Goal: Information Seeking & Learning: Compare options

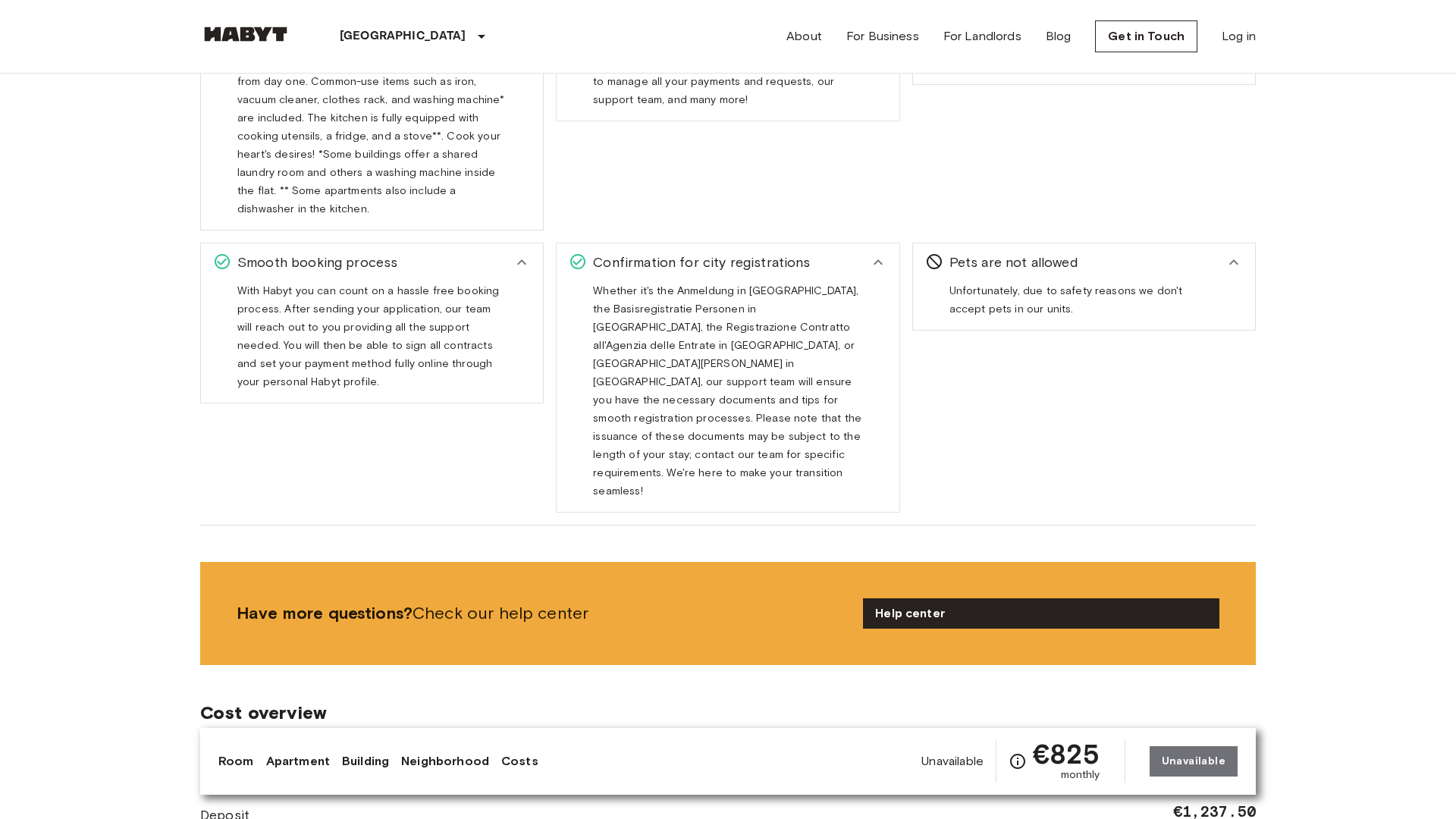
scroll to position [2927, 0]
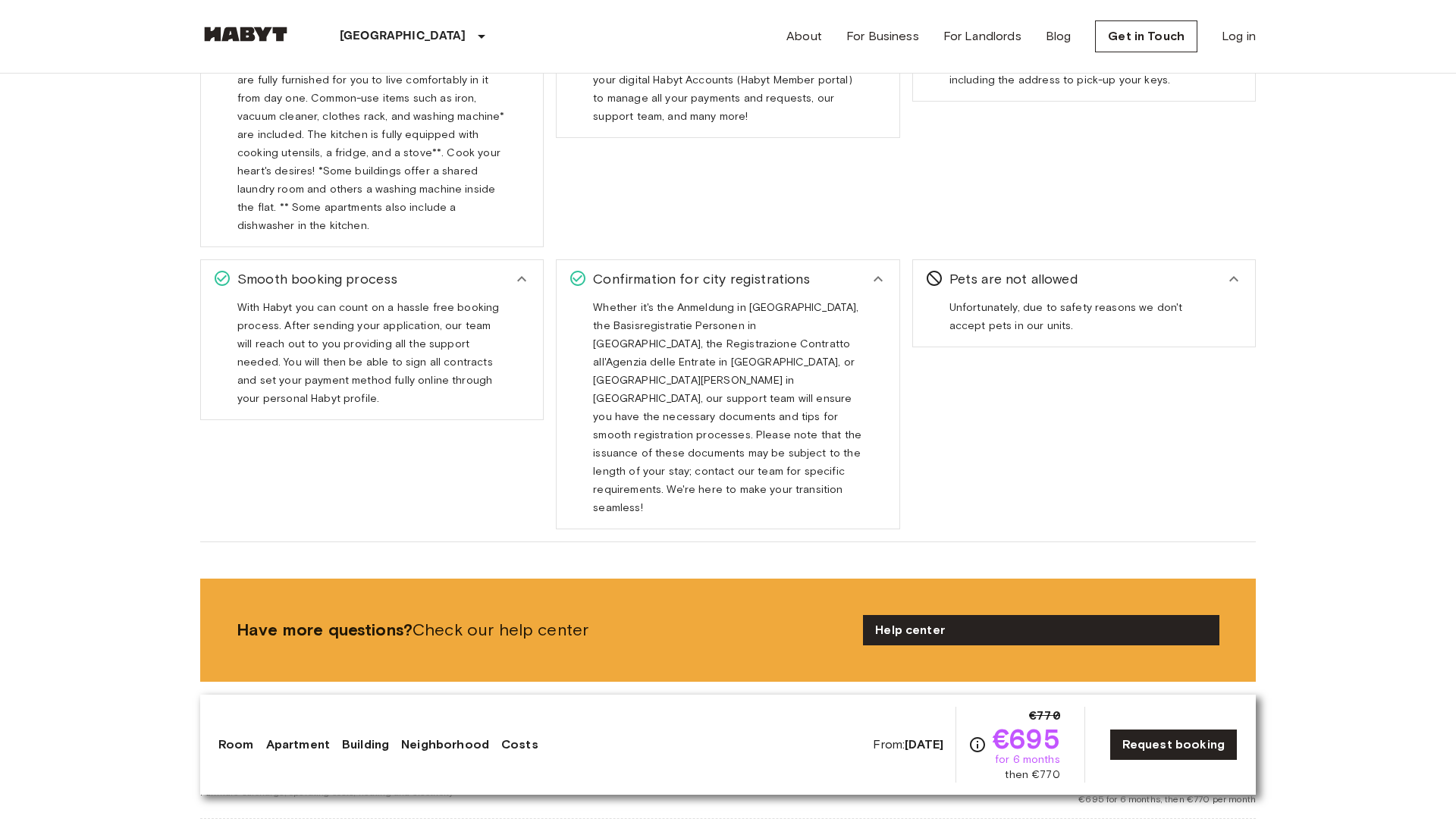
scroll to position [2927, 0]
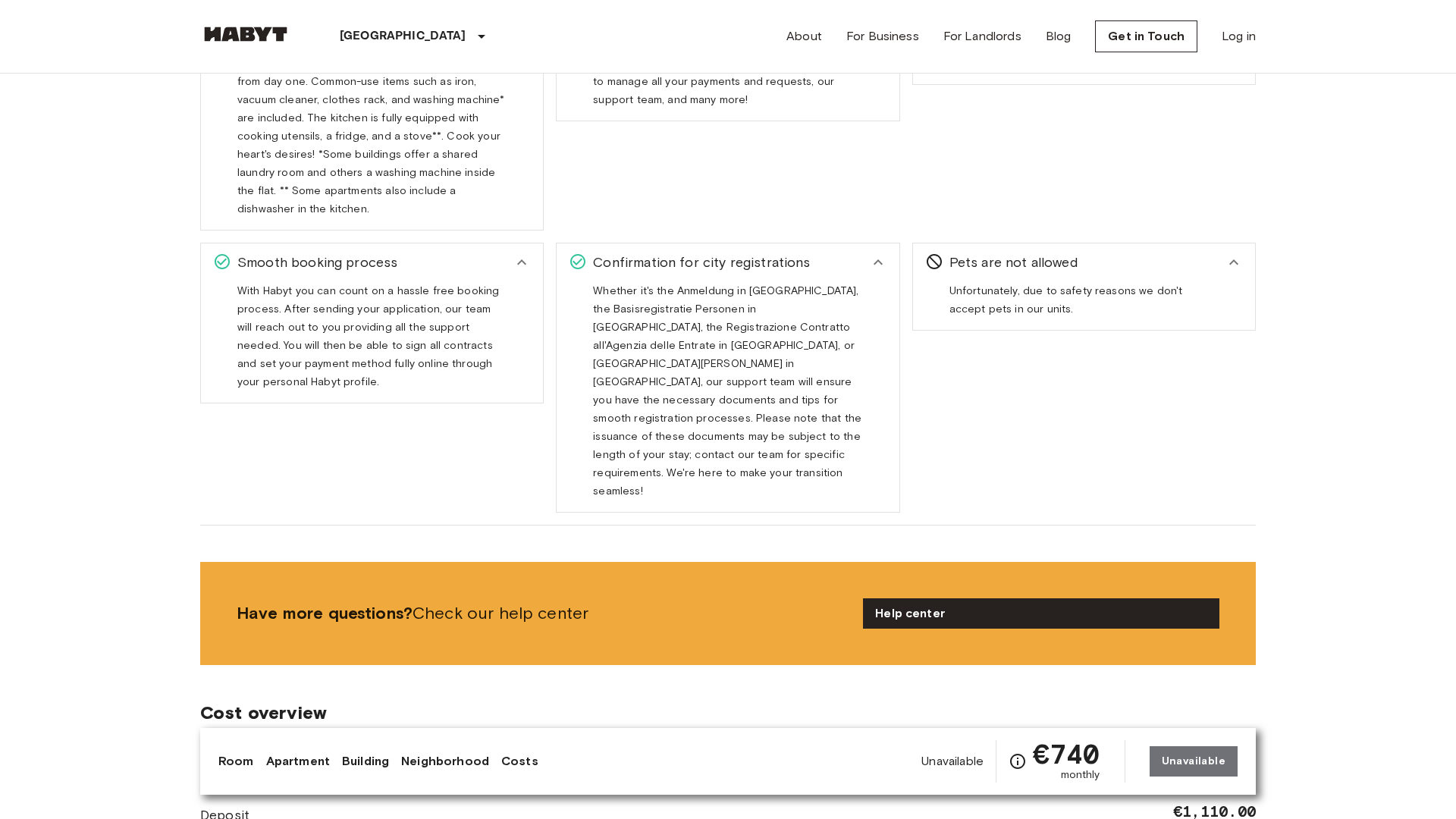
scroll to position [2927, 0]
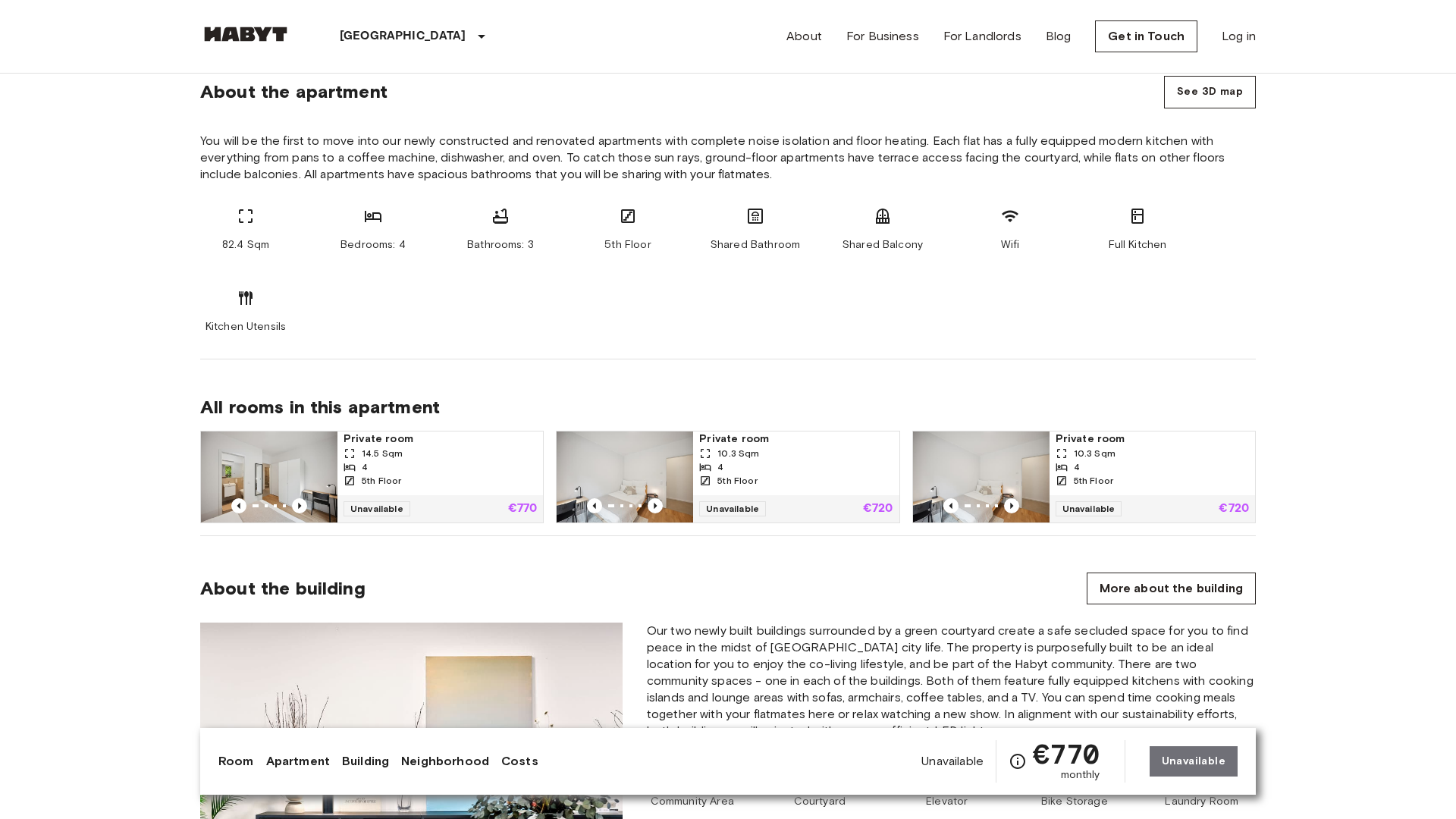
scroll to position [2214, 0]
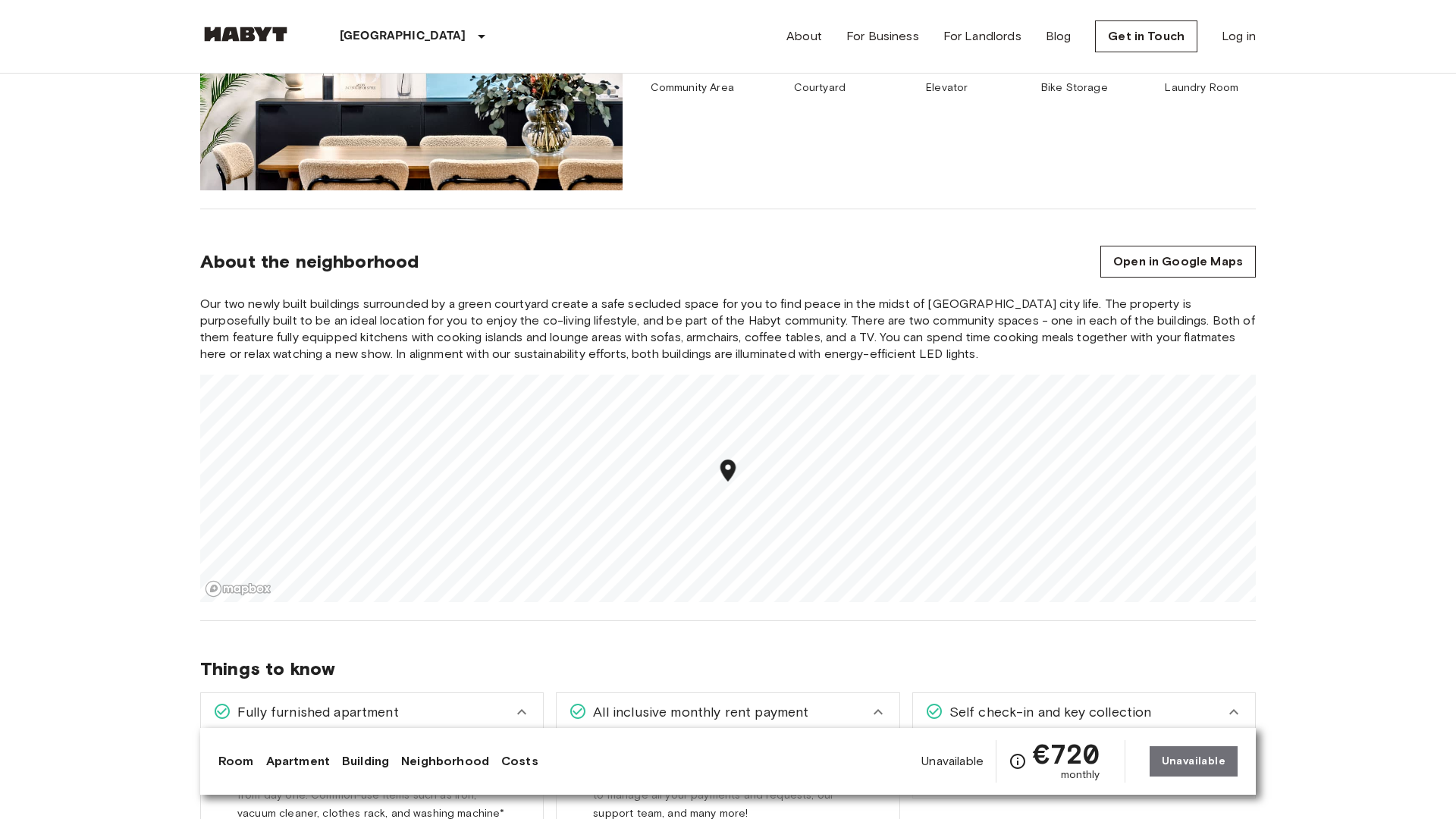
scroll to position [2214, 0]
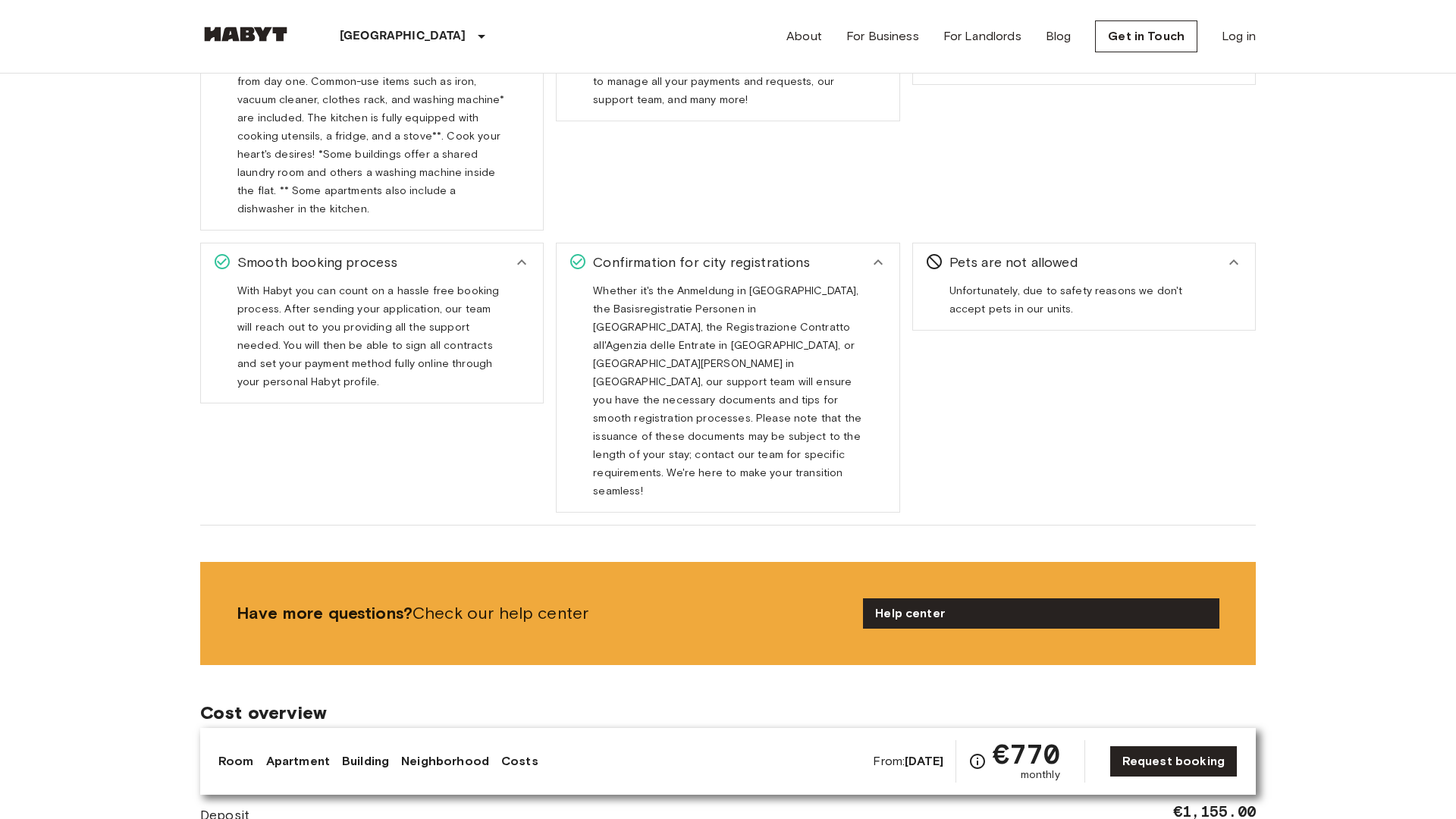
scroll to position [2927, 0]
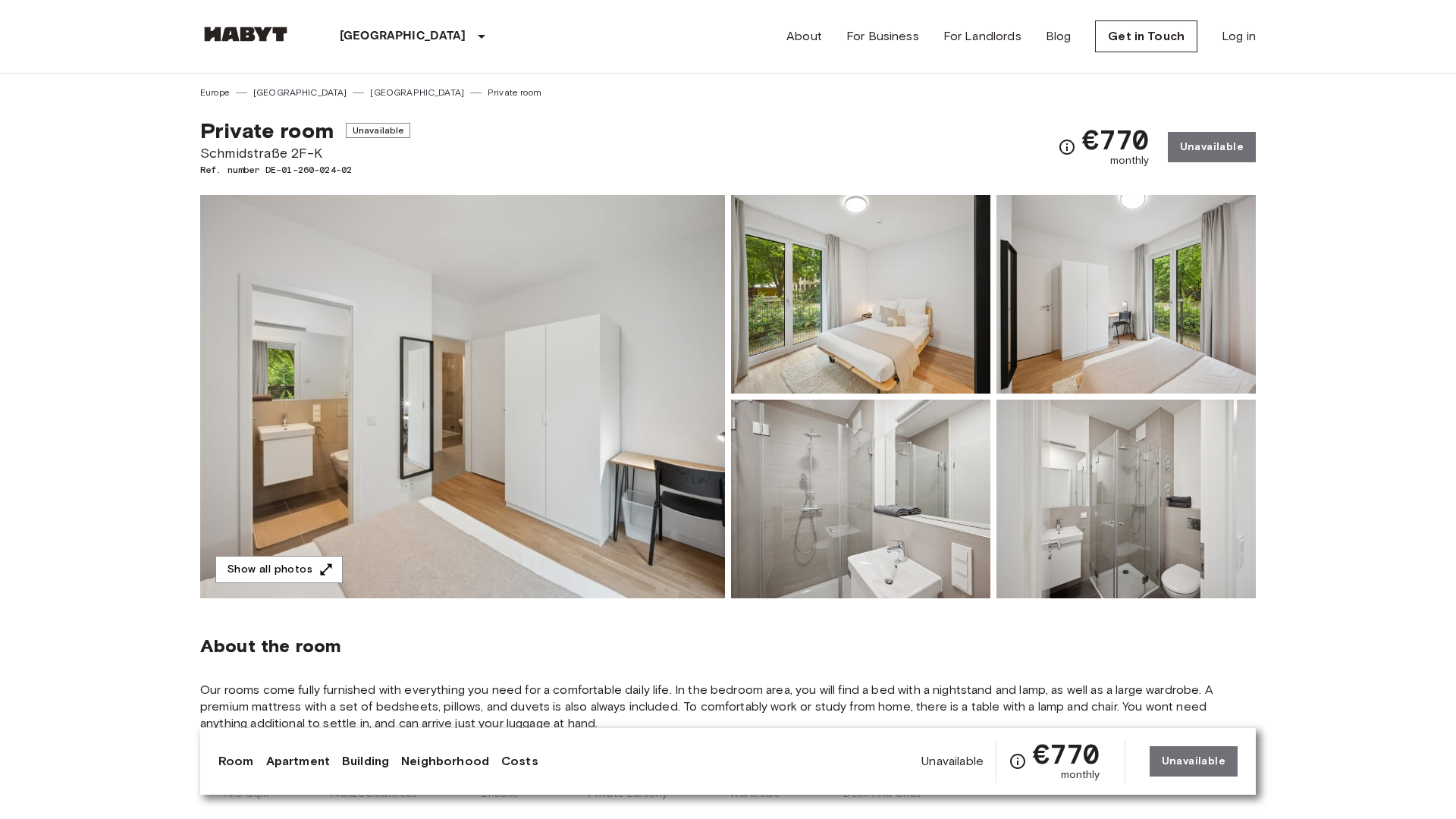
scroll to position [787, 0]
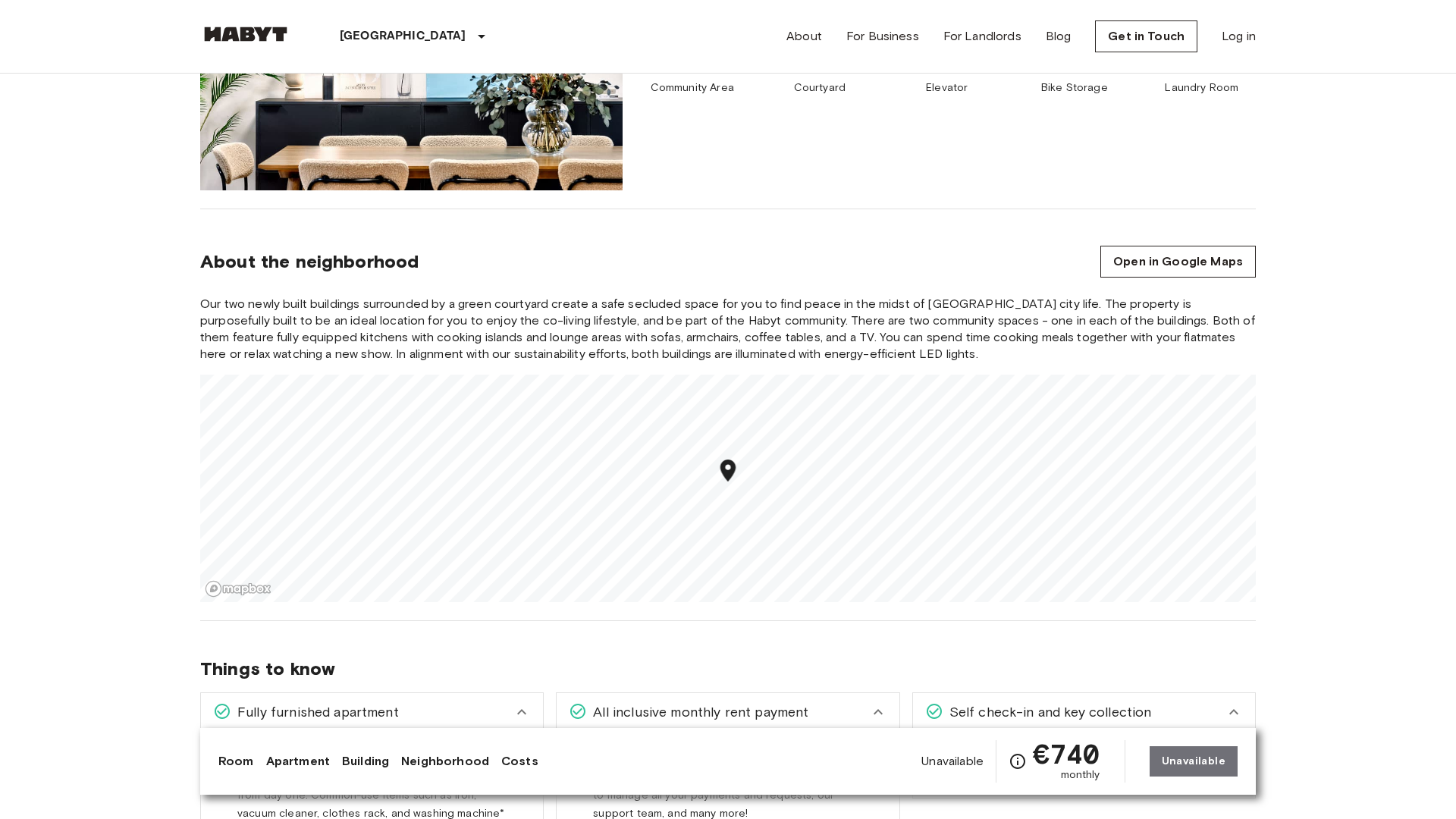
scroll to position [2214, 0]
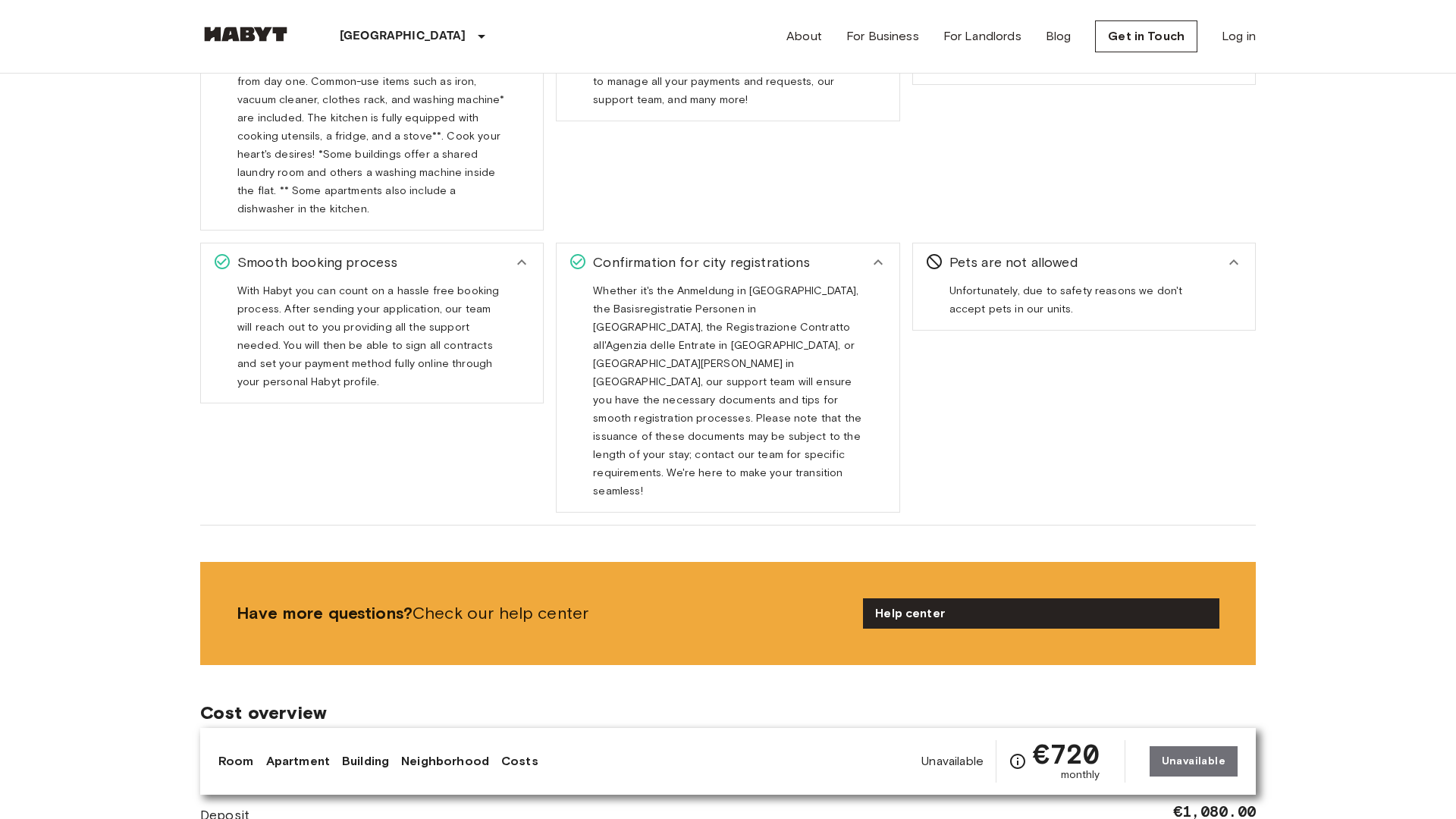
scroll to position [2927, 0]
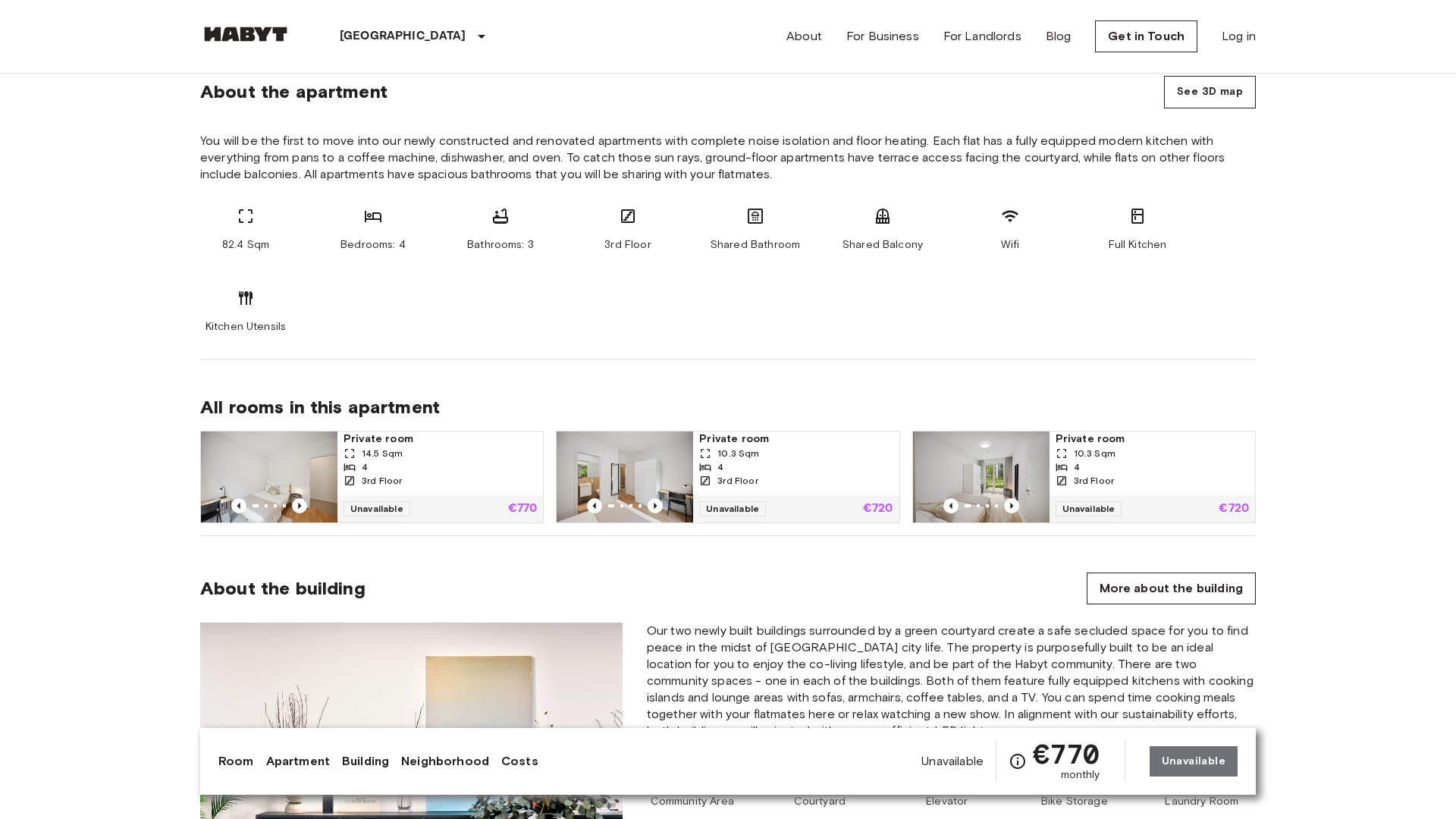
scroll to position [1500, 0]
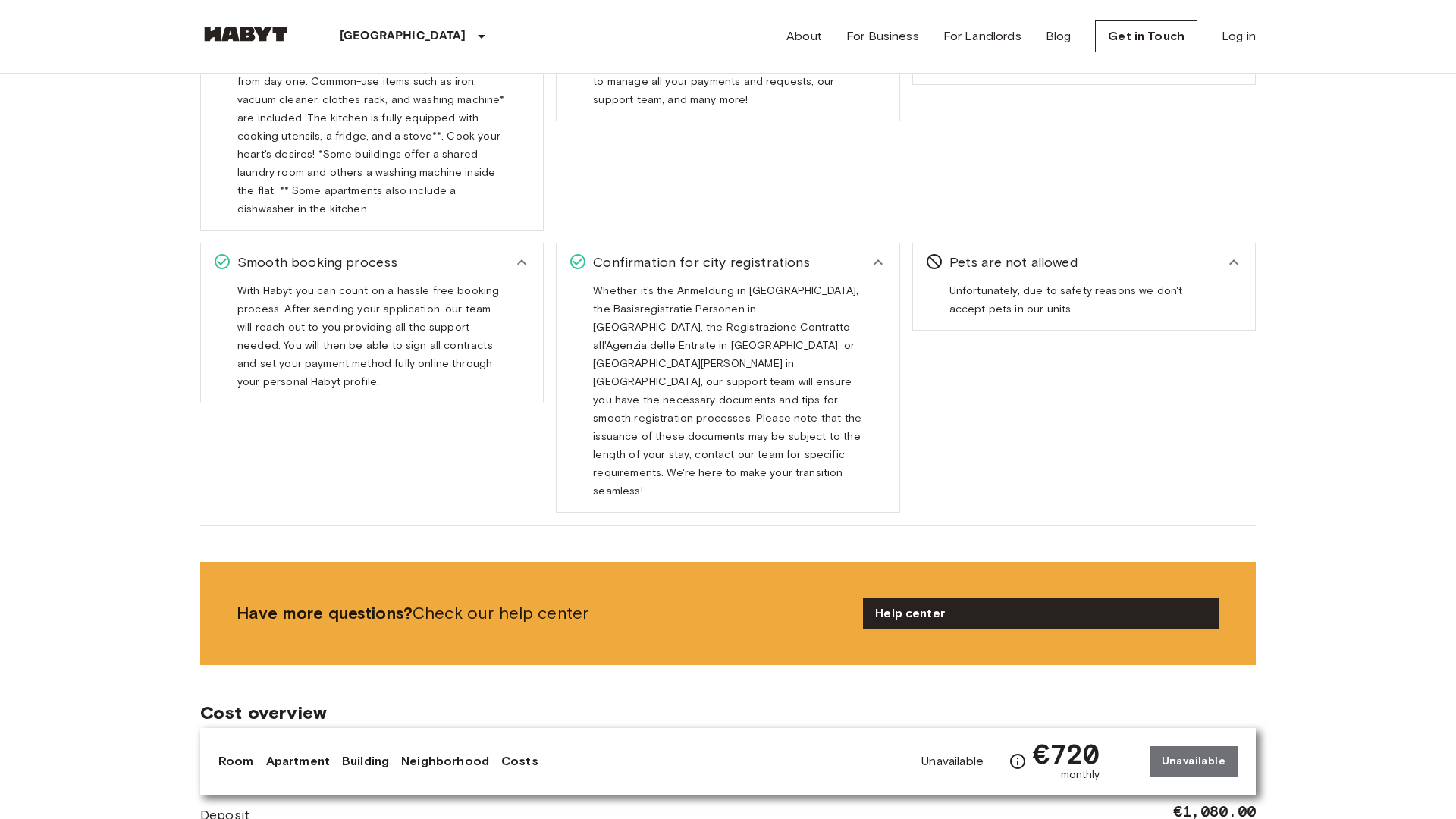
scroll to position [2927, 0]
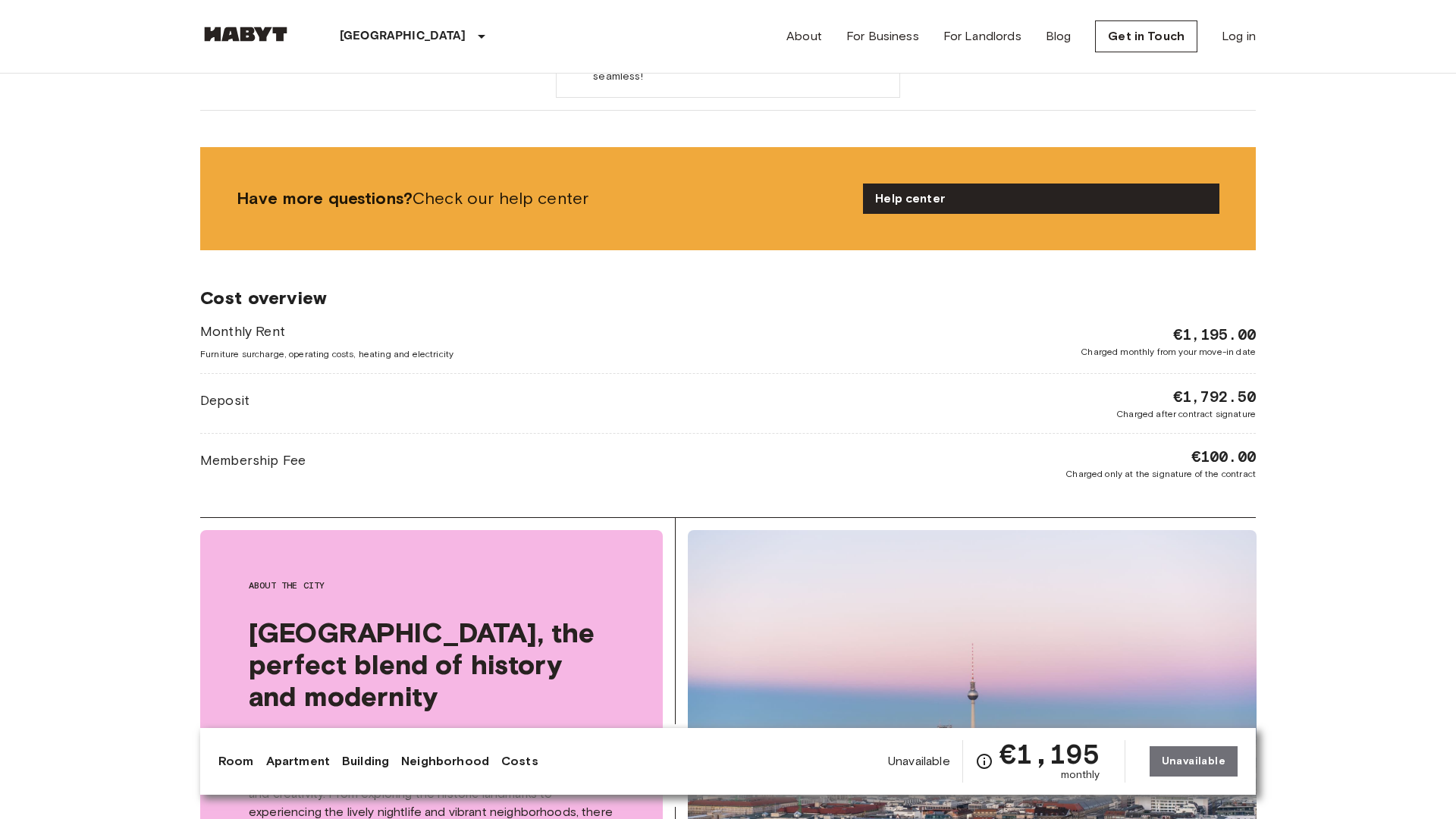
scroll to position [2927, 0]
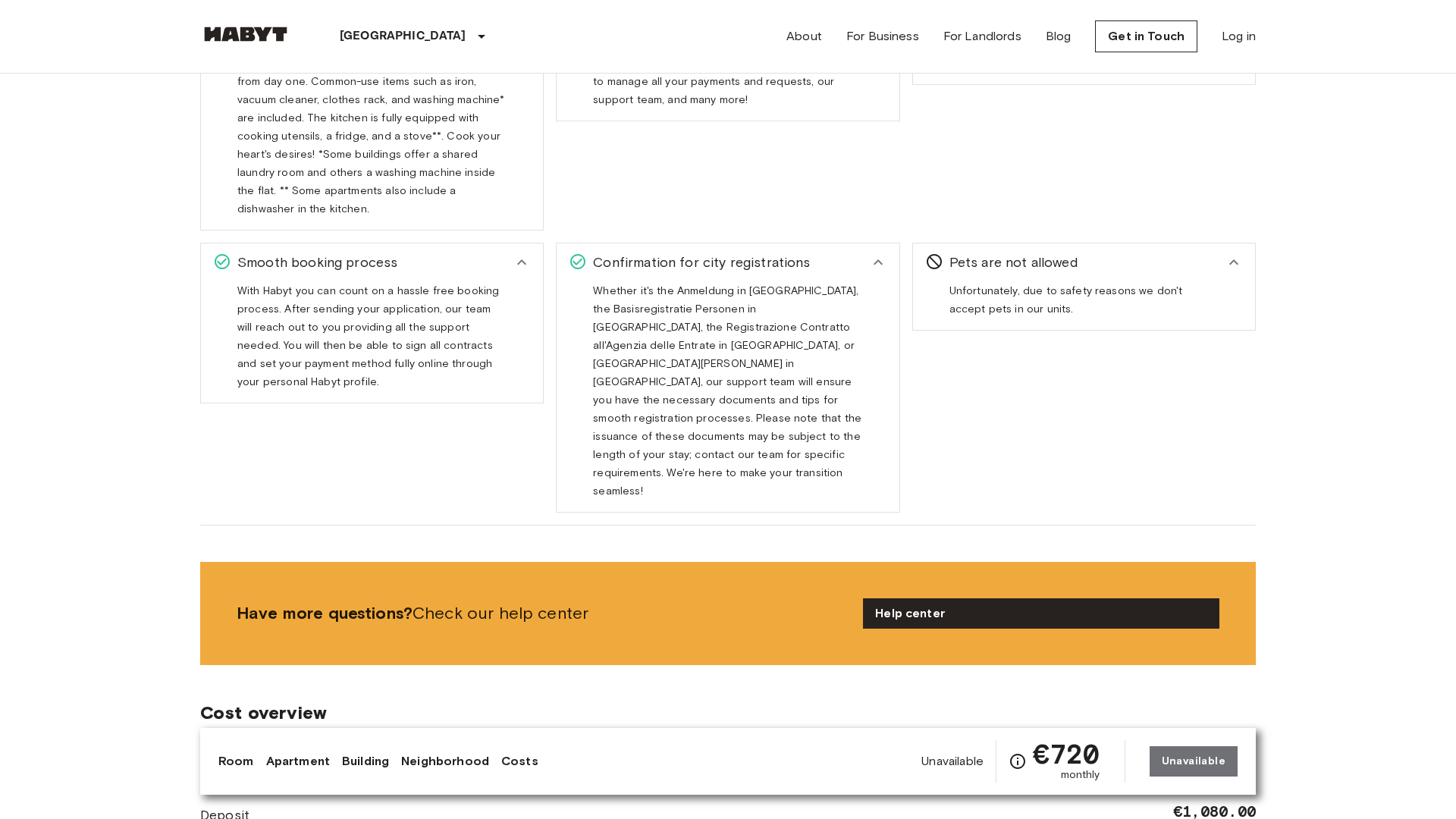
scroll to position [2927, 0]
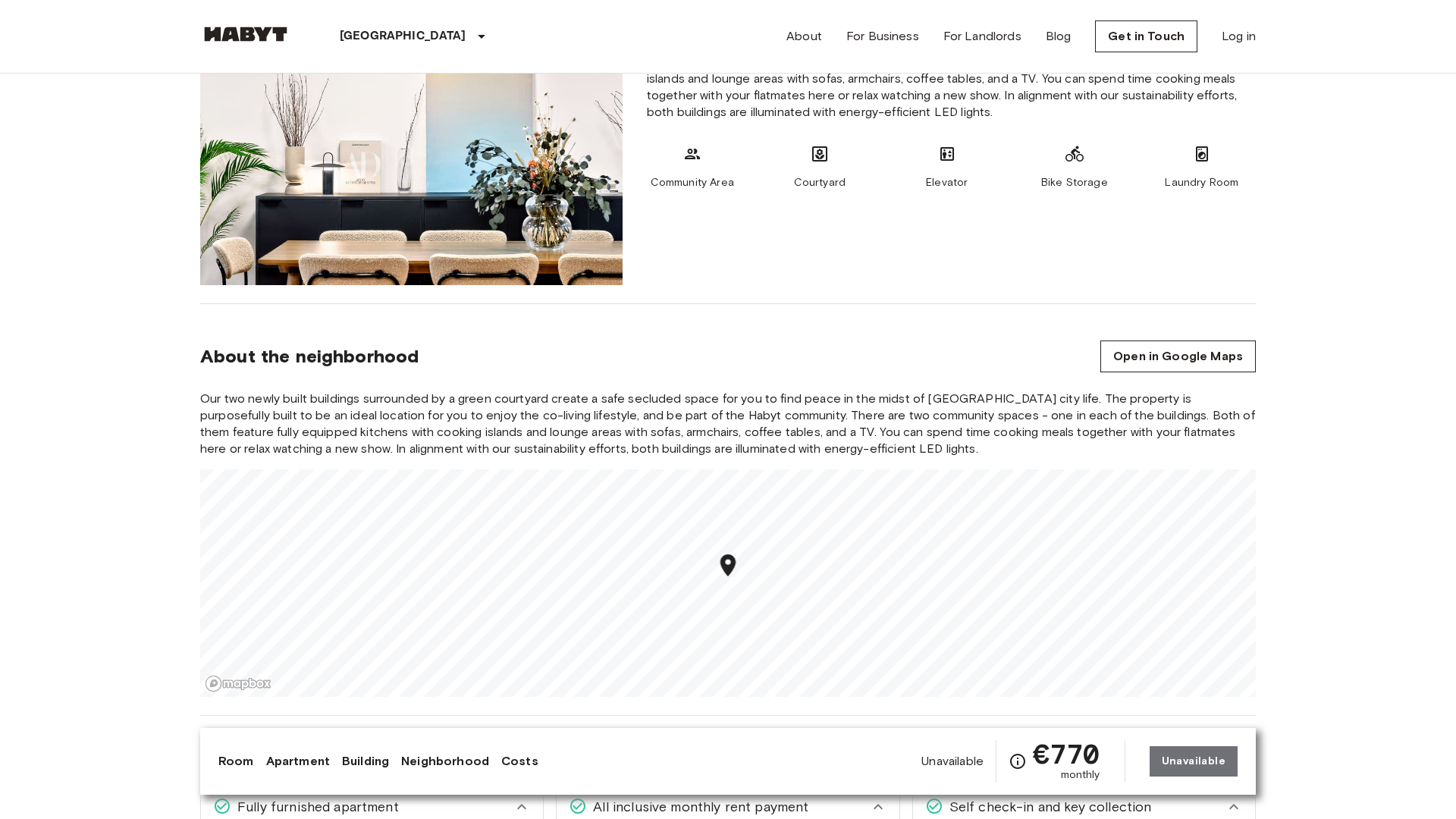
scroll to position [2214, 0]
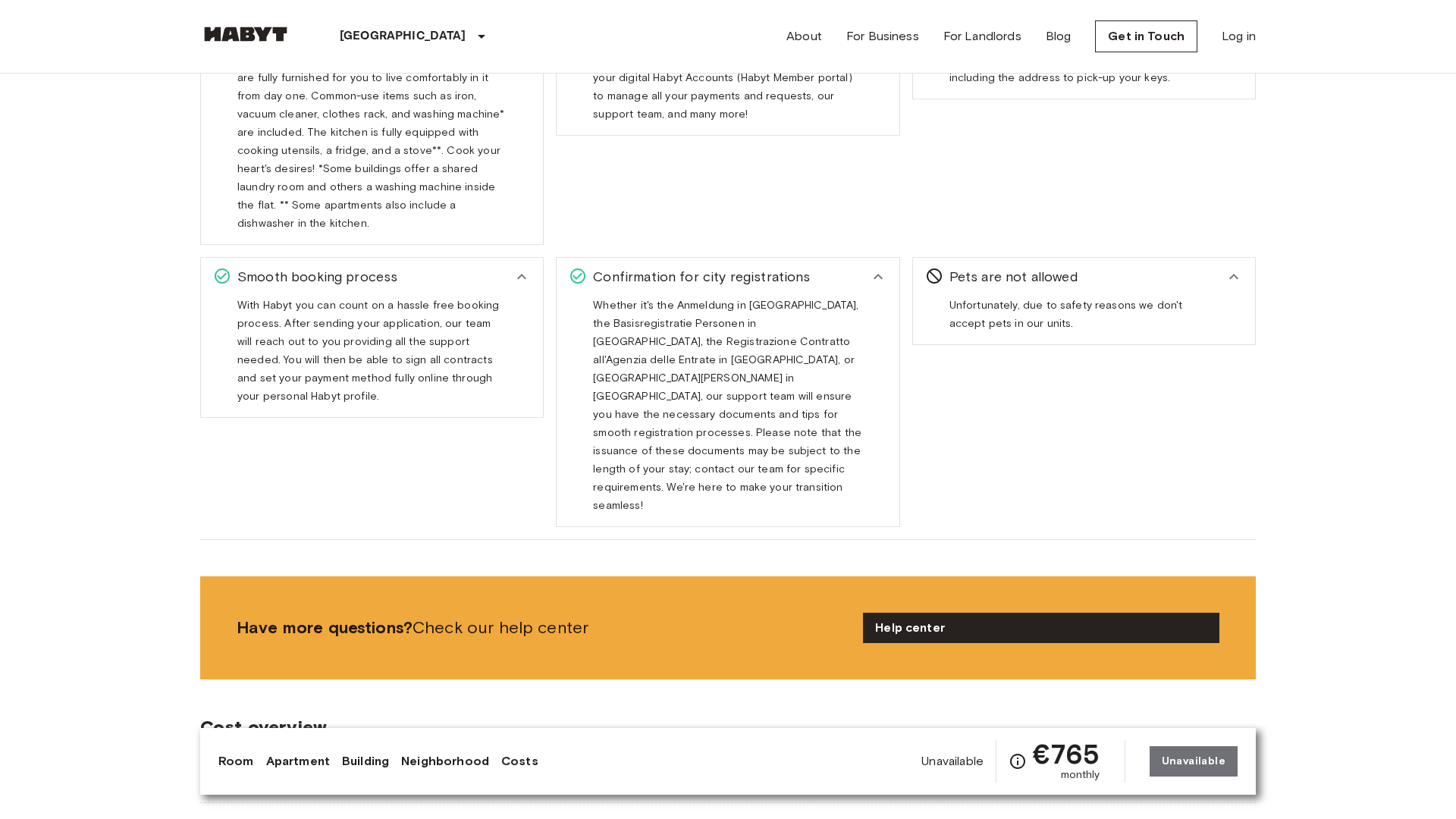
scroll to position [2927, 0]
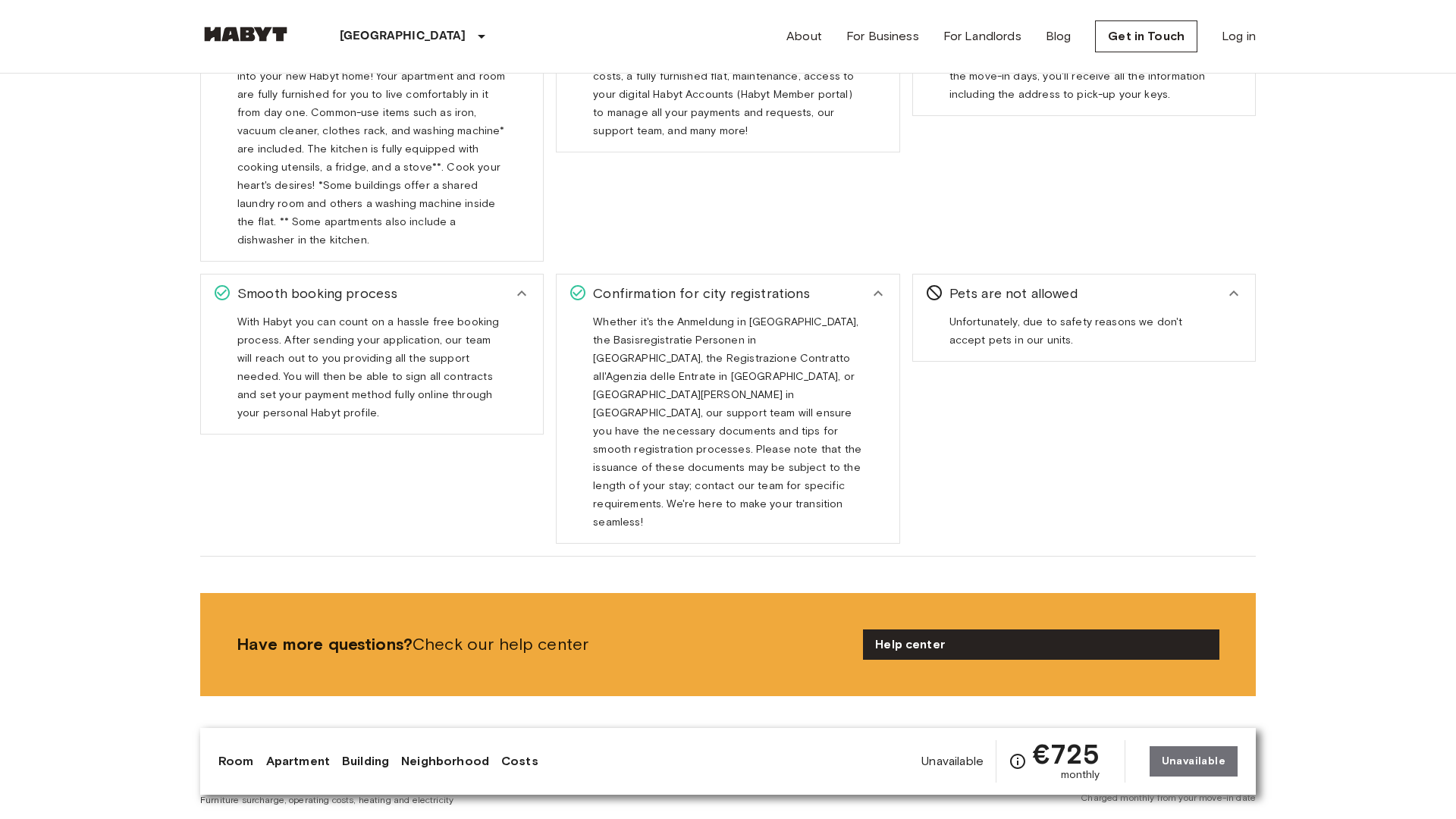
scroll to position [2927, 0]
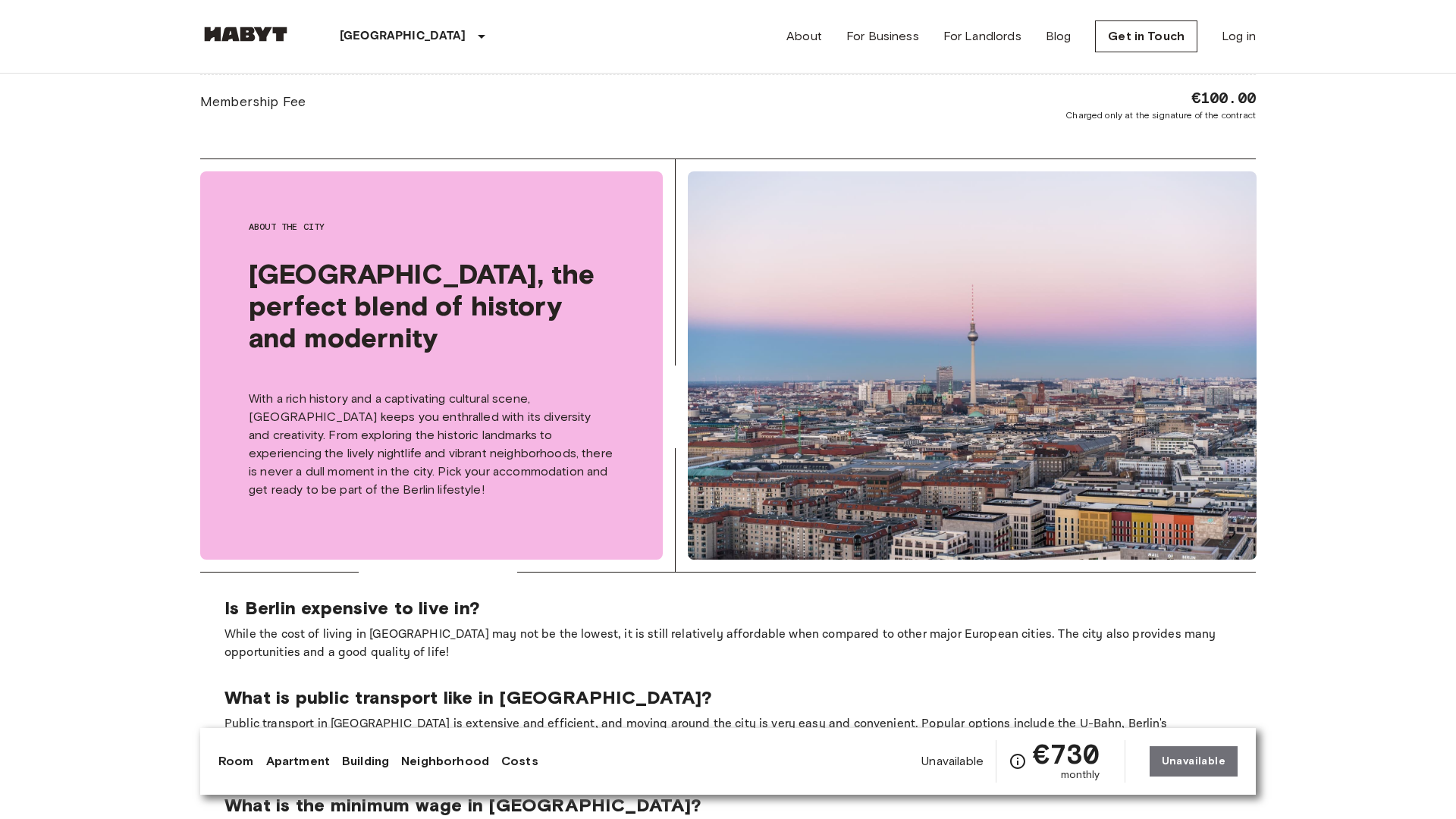
scroll to position [2927, 0]
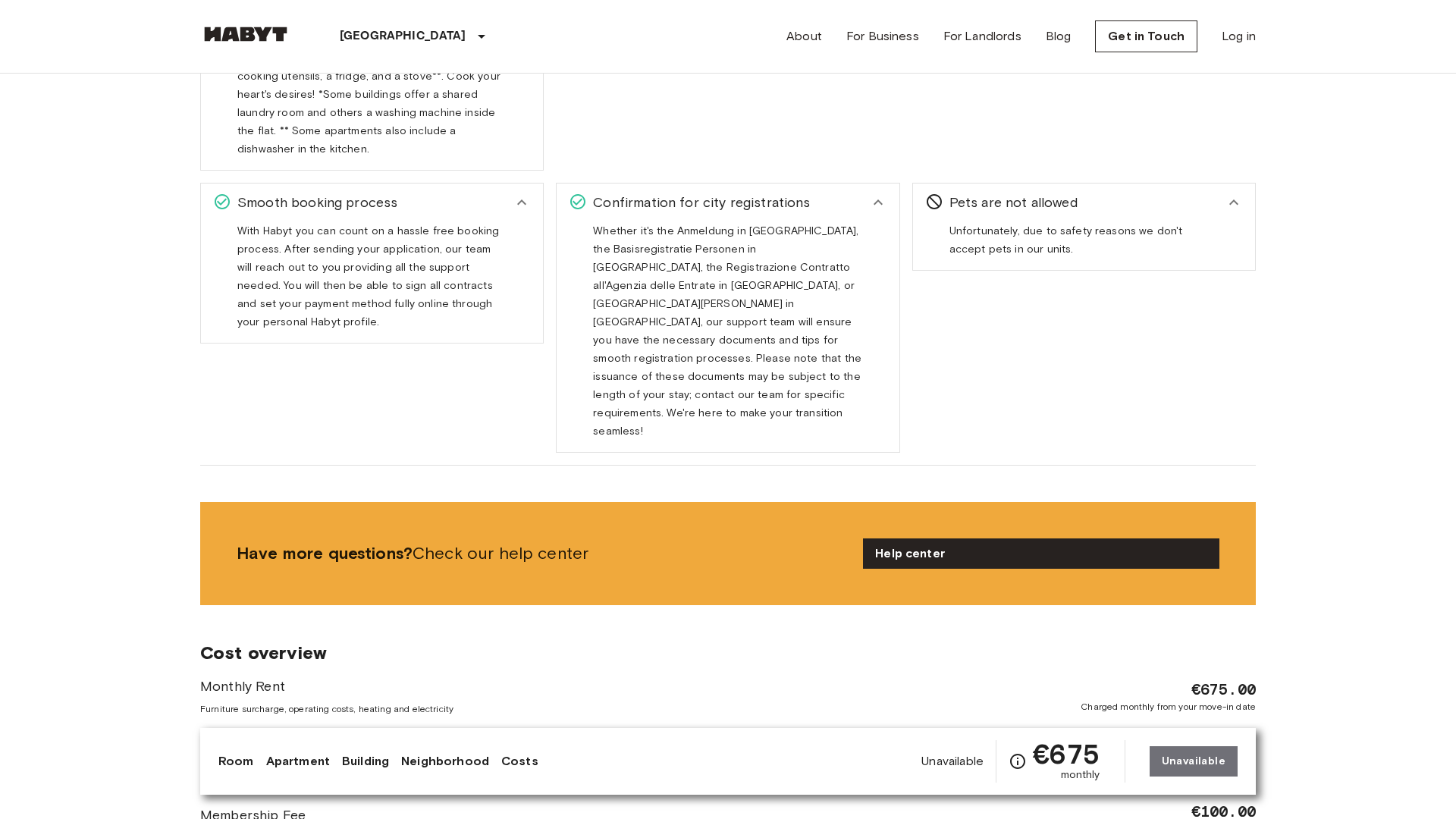
scroll to position [2214, 0]
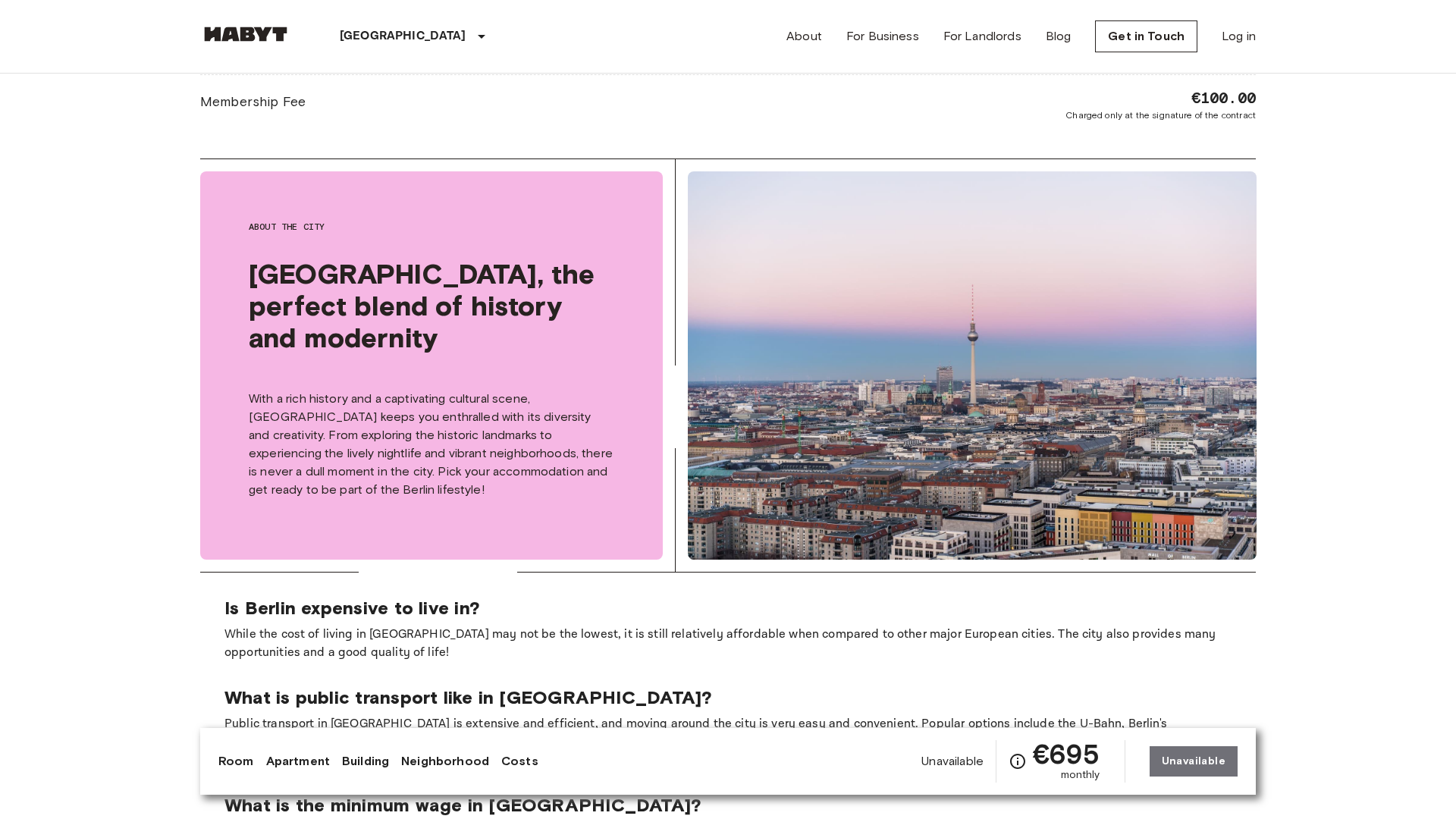
scroll to position [2927, 0]
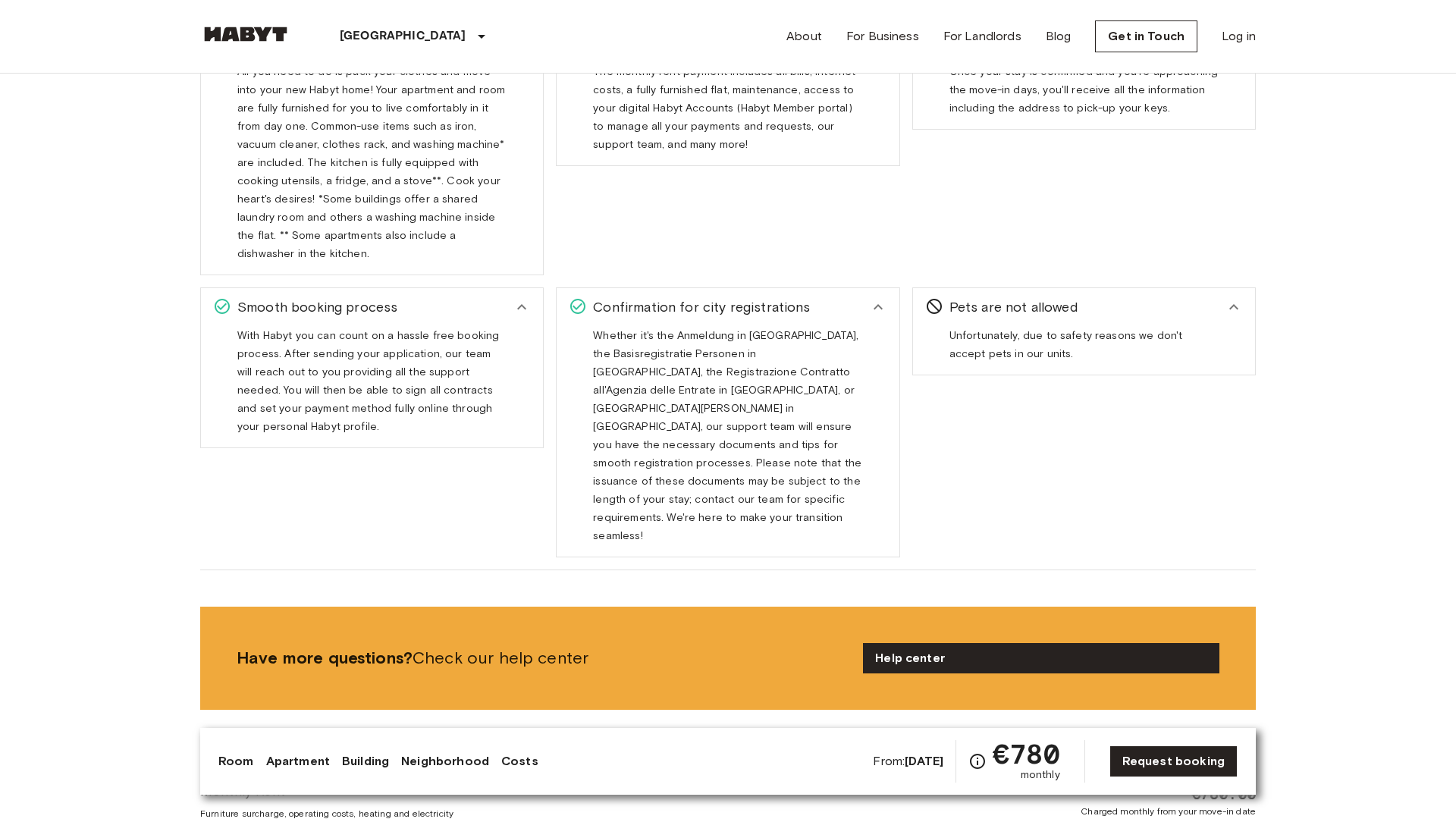
scroll to position [2214, 0]
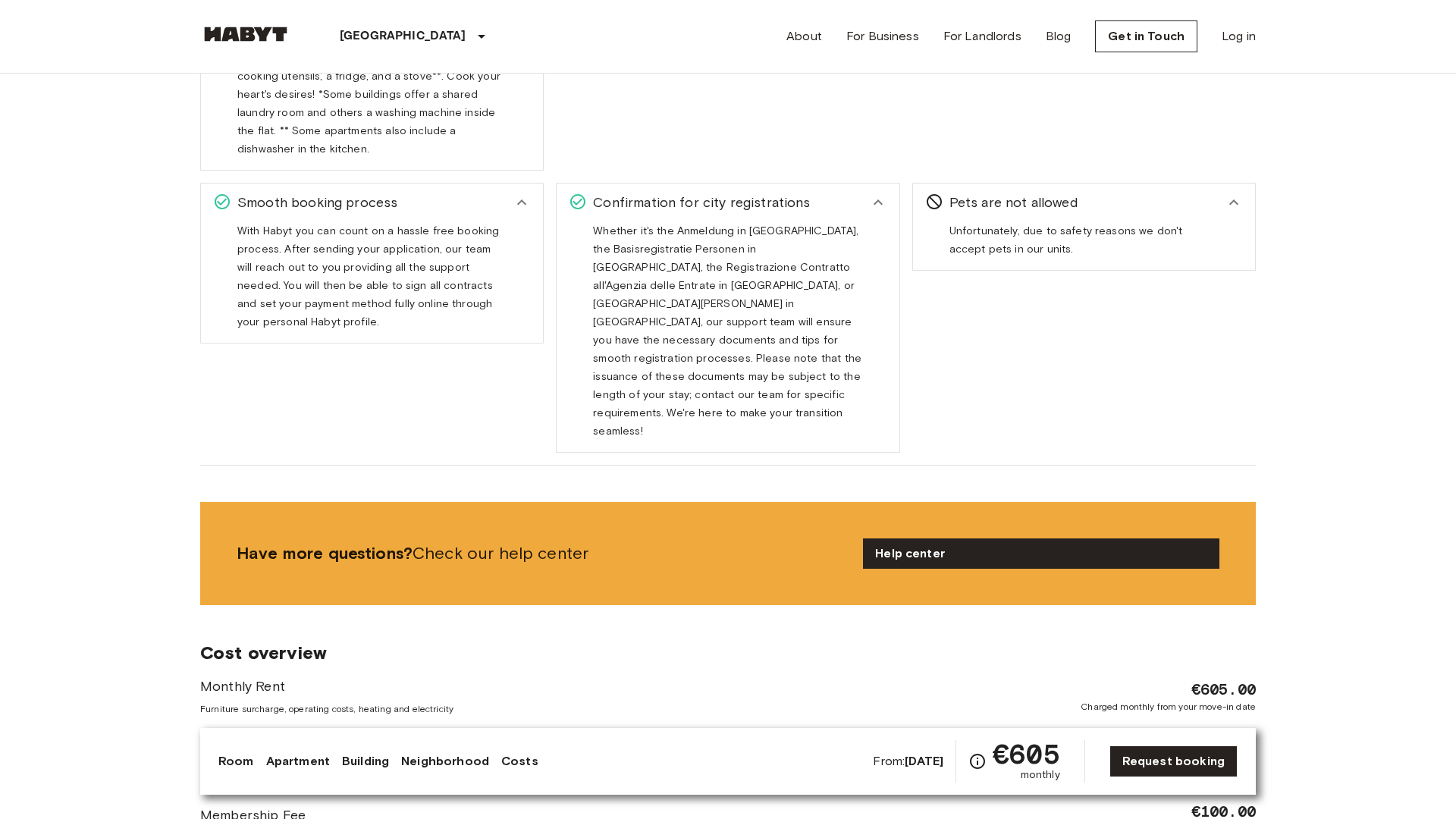
scroll to position [2214, 0]
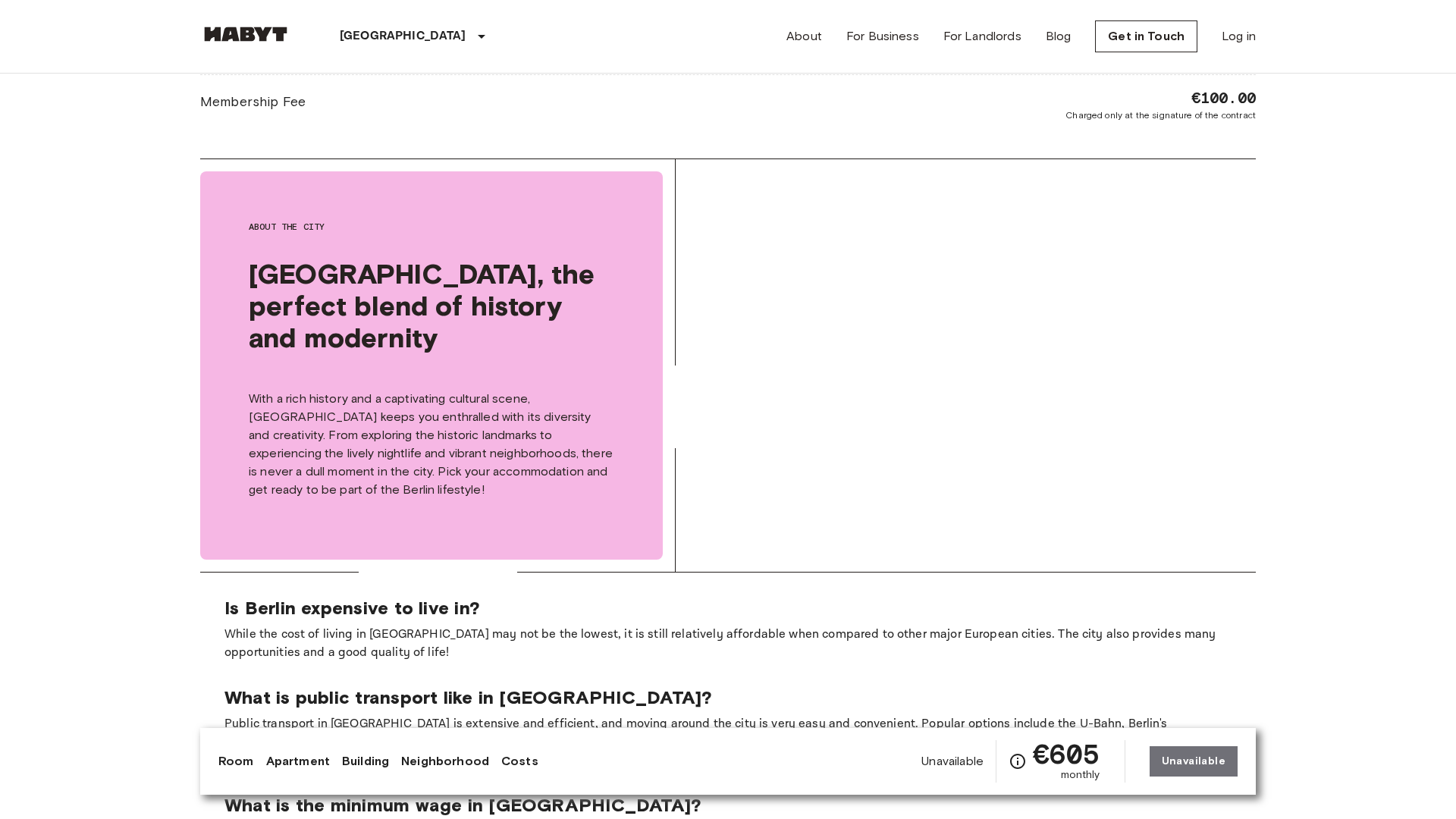
scroll to position [2927, 0]
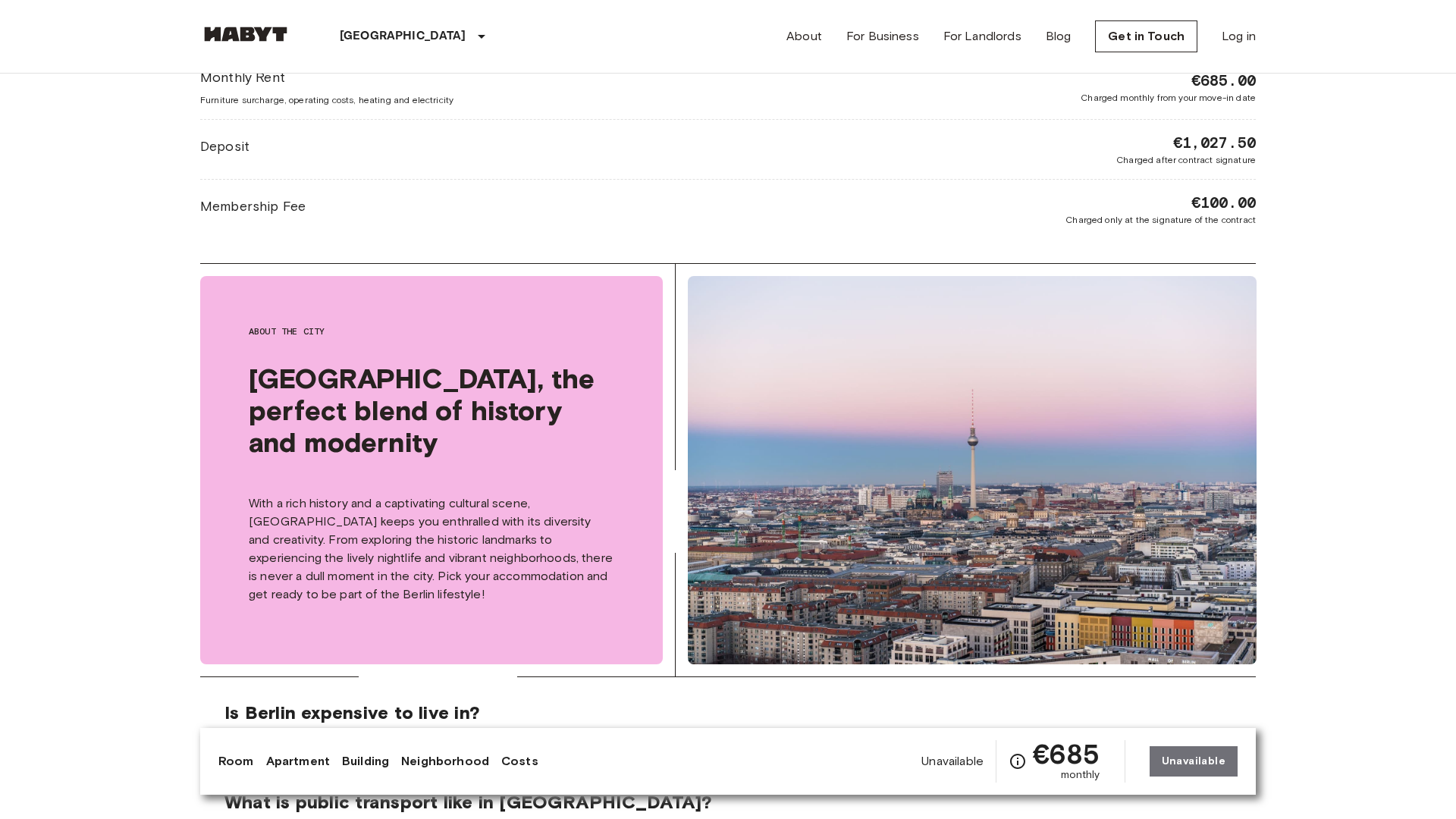
scroll to position [2927, 0]
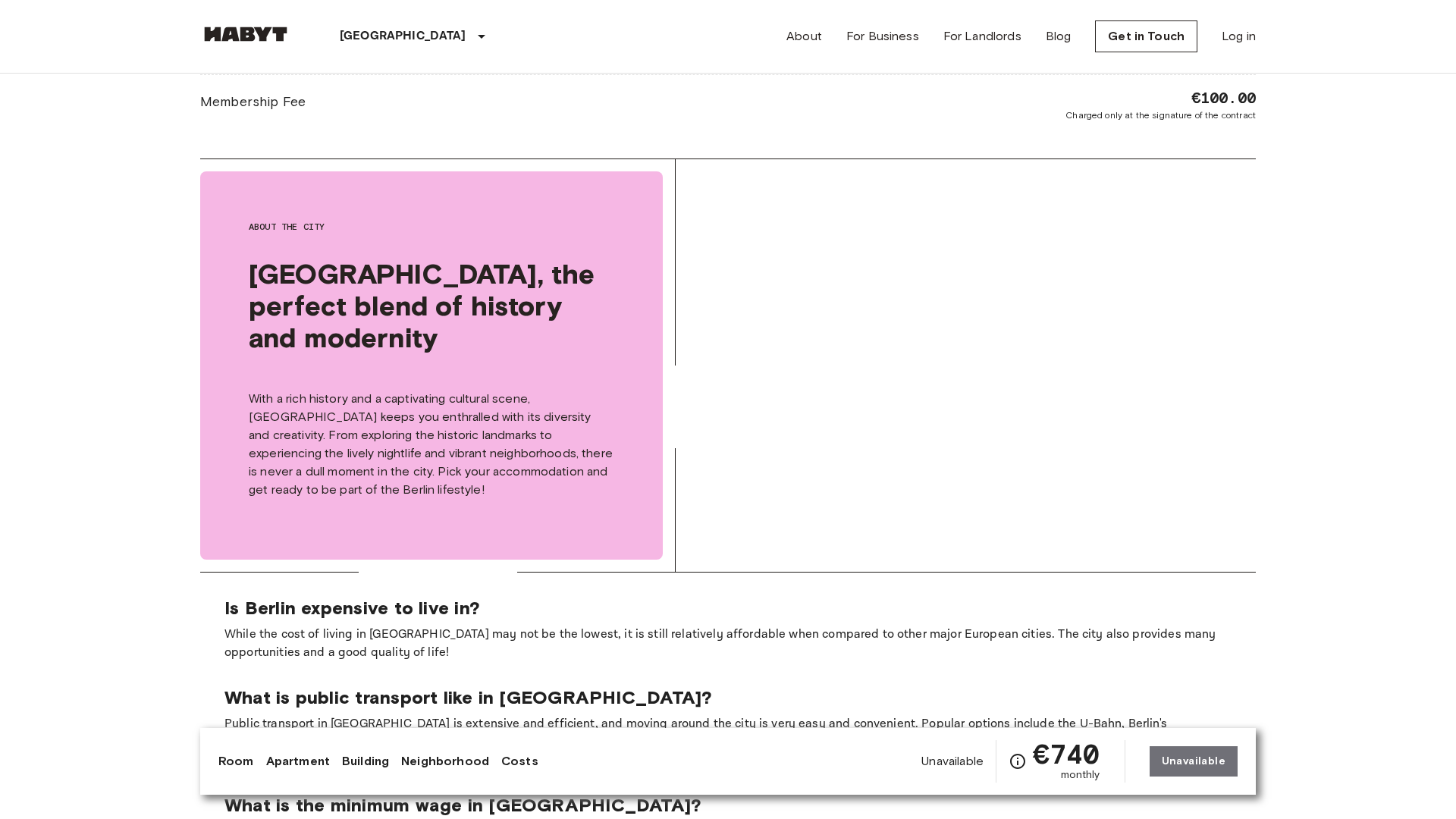
scroll to position [2927, 0]
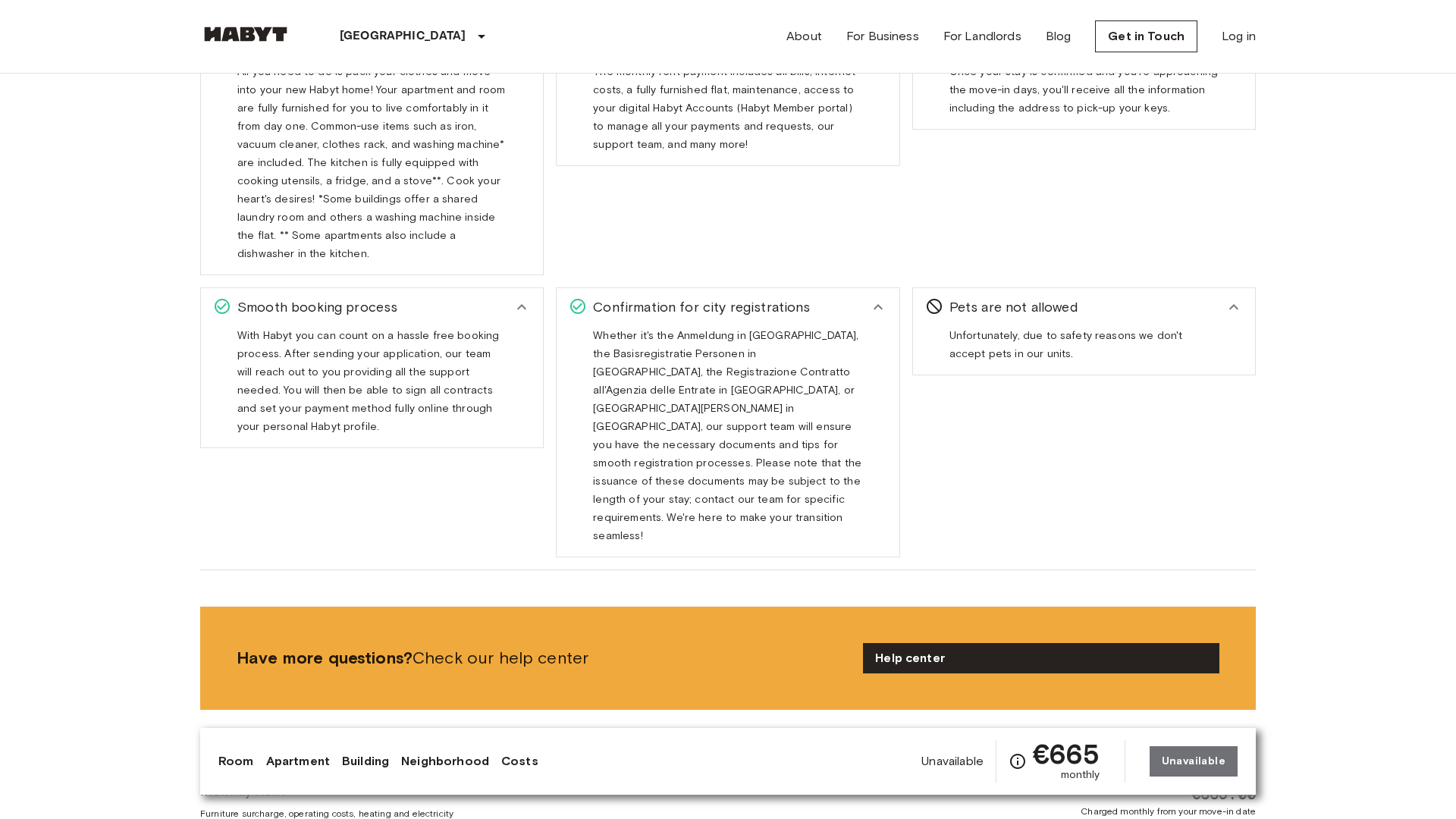
scroll to position [2214, 0]
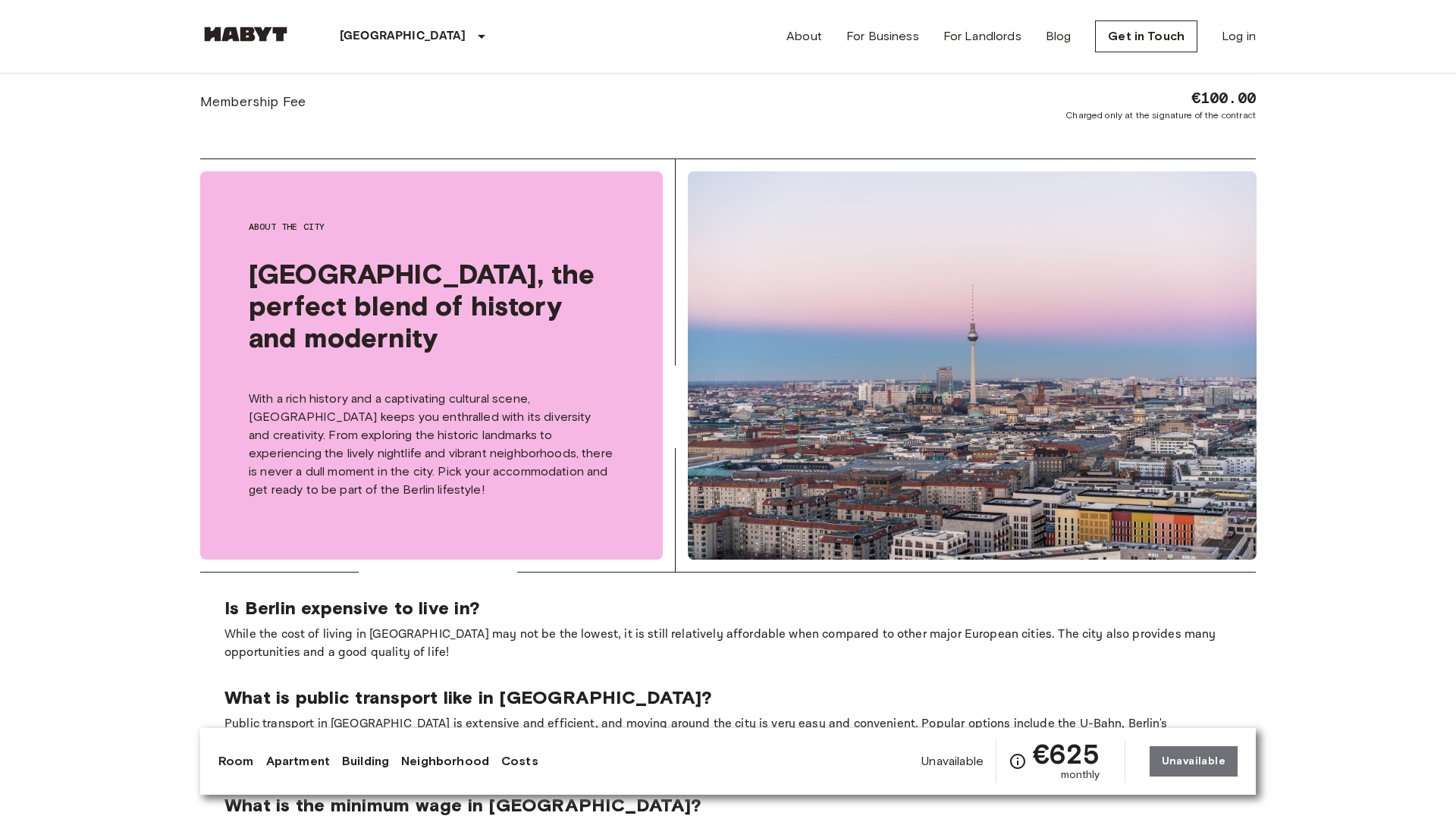
scroll to position [2927, 0]
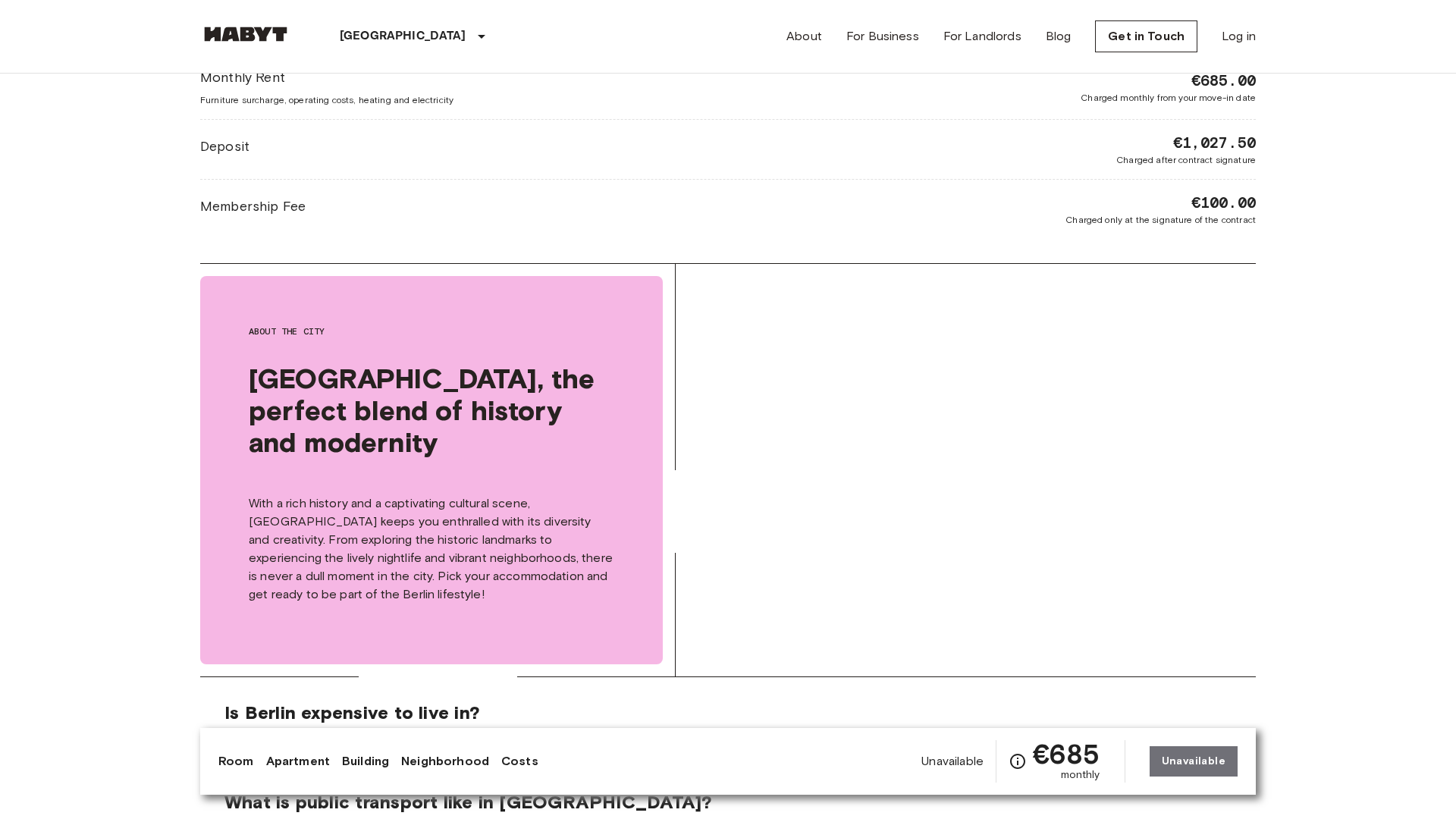
scroll to position [2927, 0]
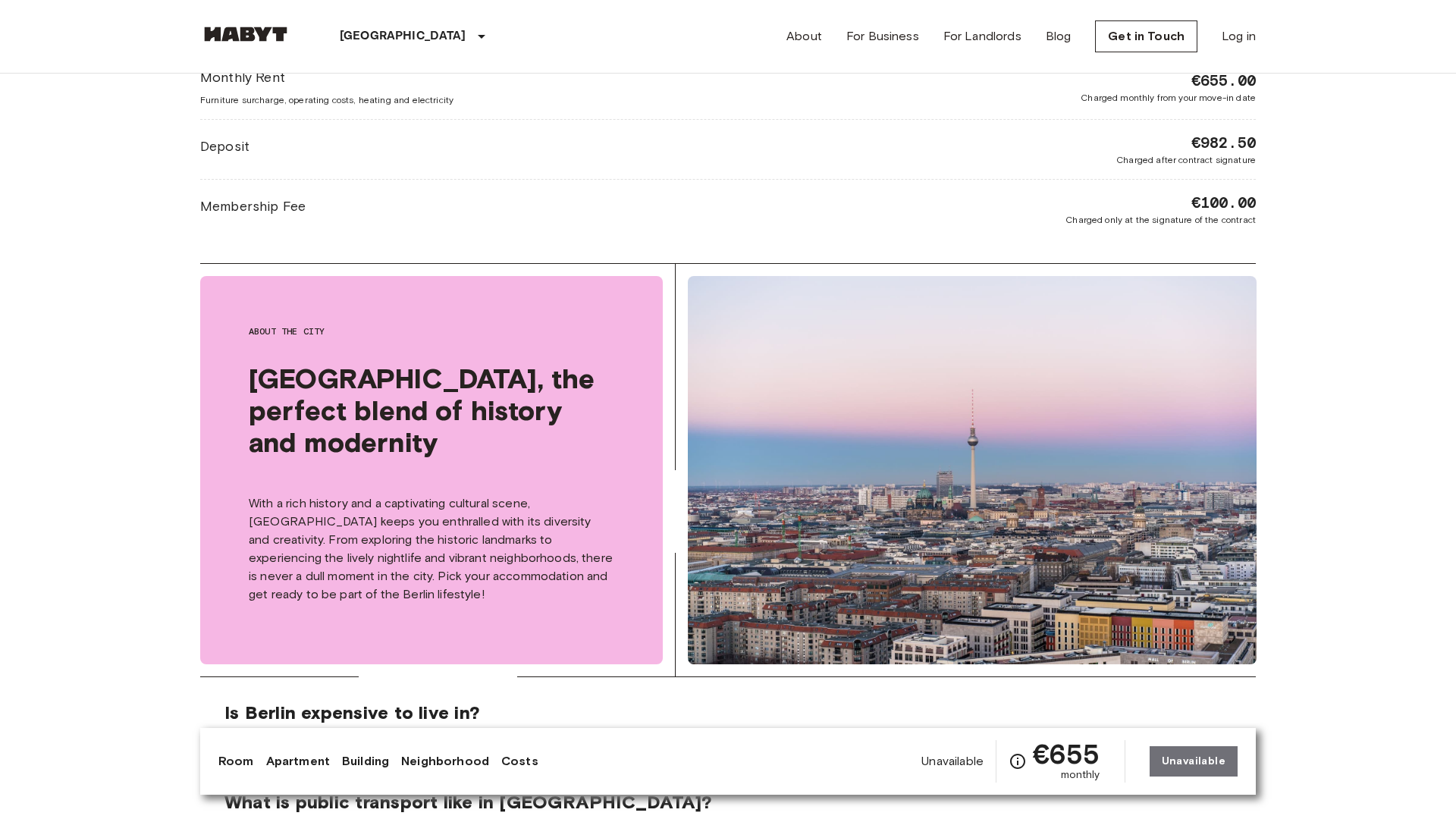
scroll to position [2927, 0]
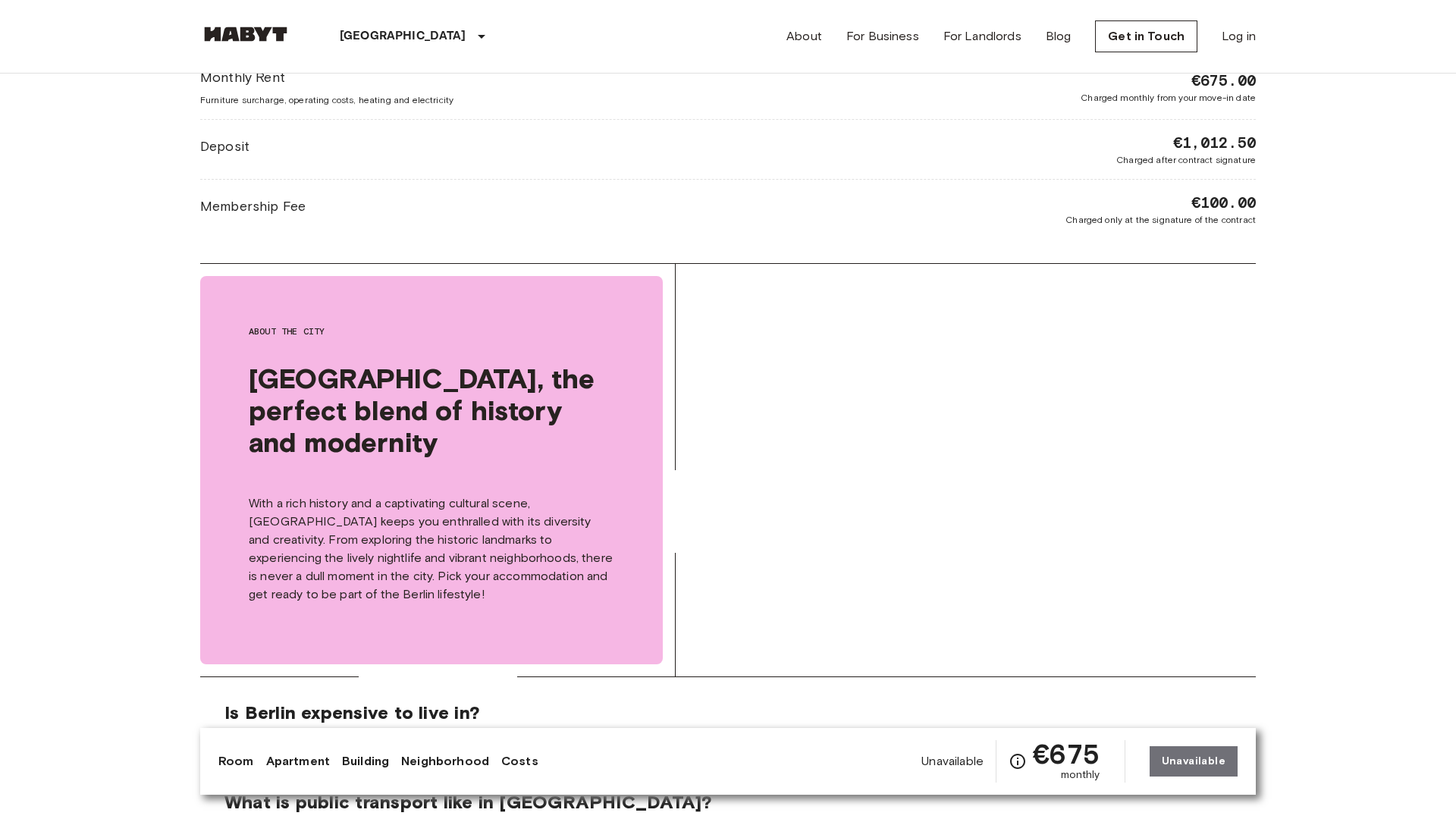
scroll to position [2927, 0]
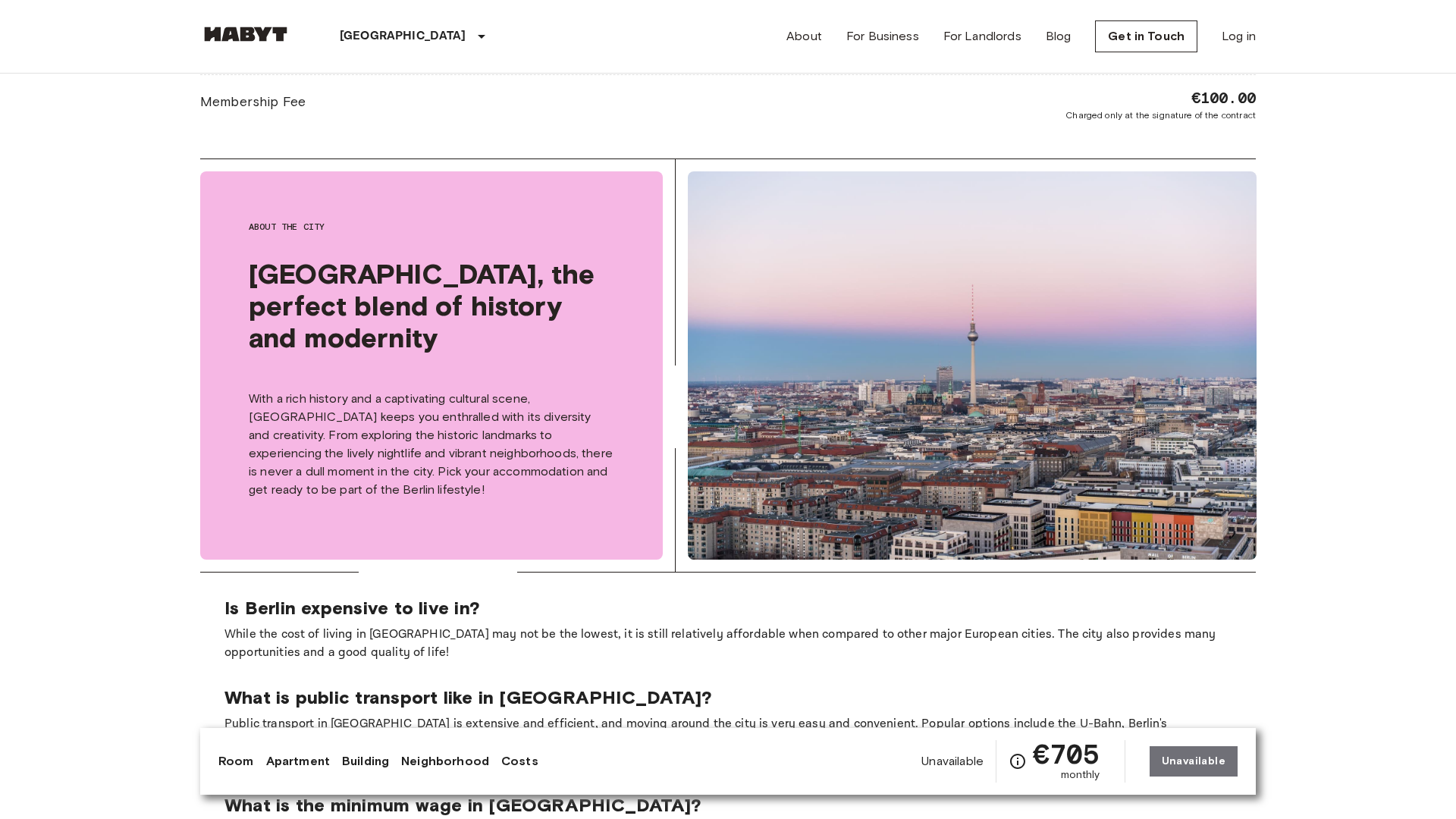
scroll to position [2927, 0]
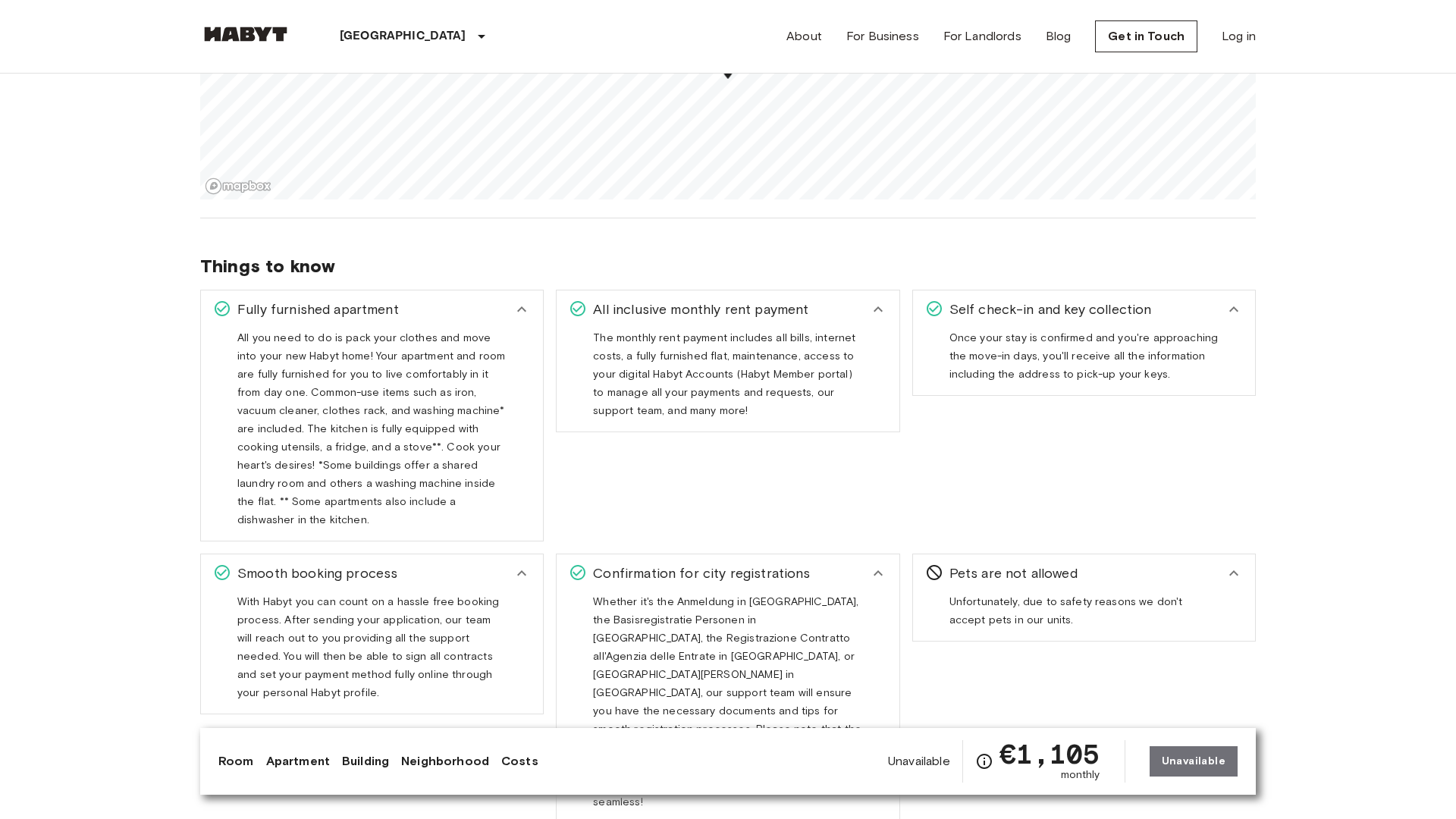
scroll to position [2214, 0]
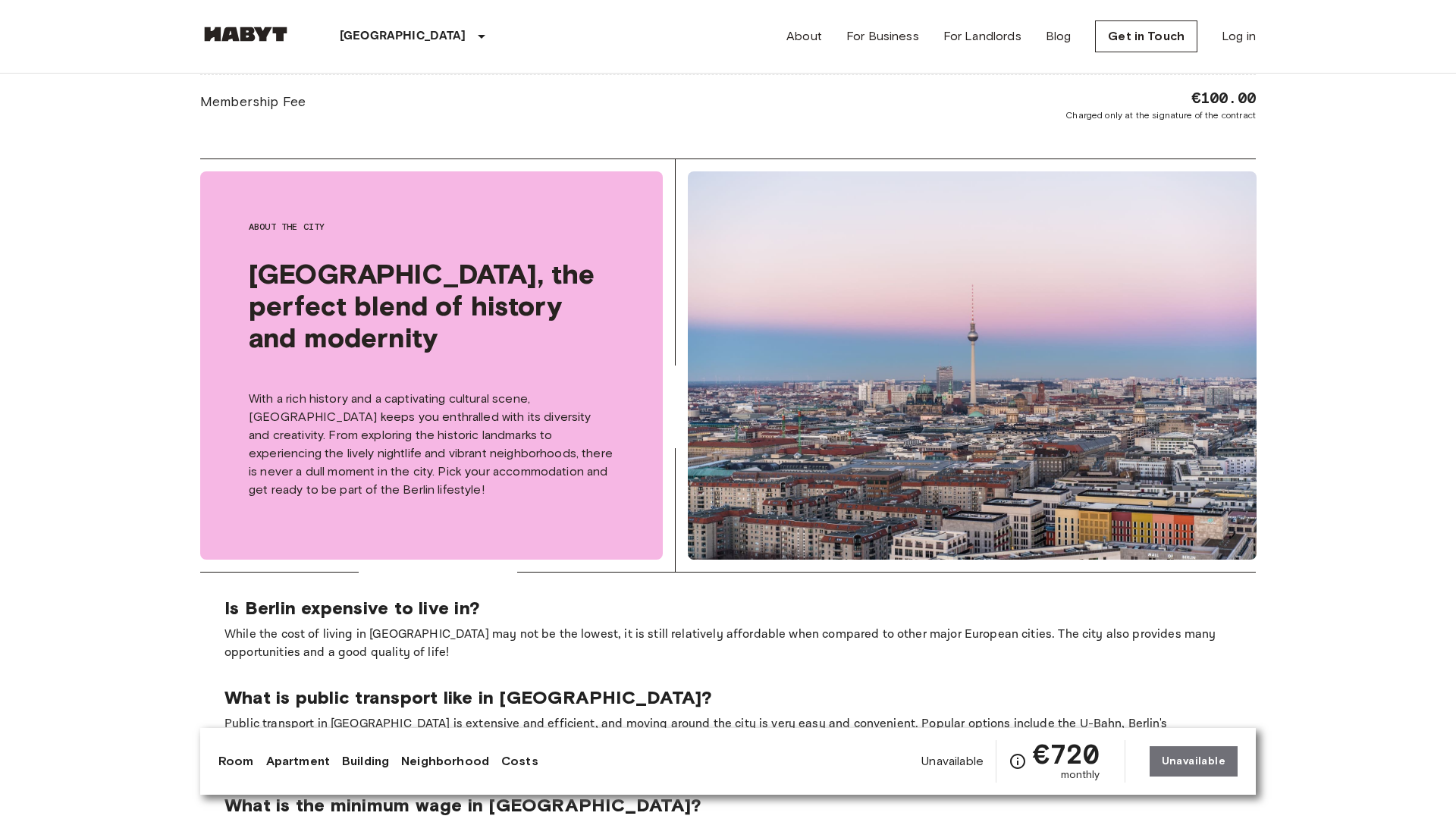
scroll to position [2927, 0]
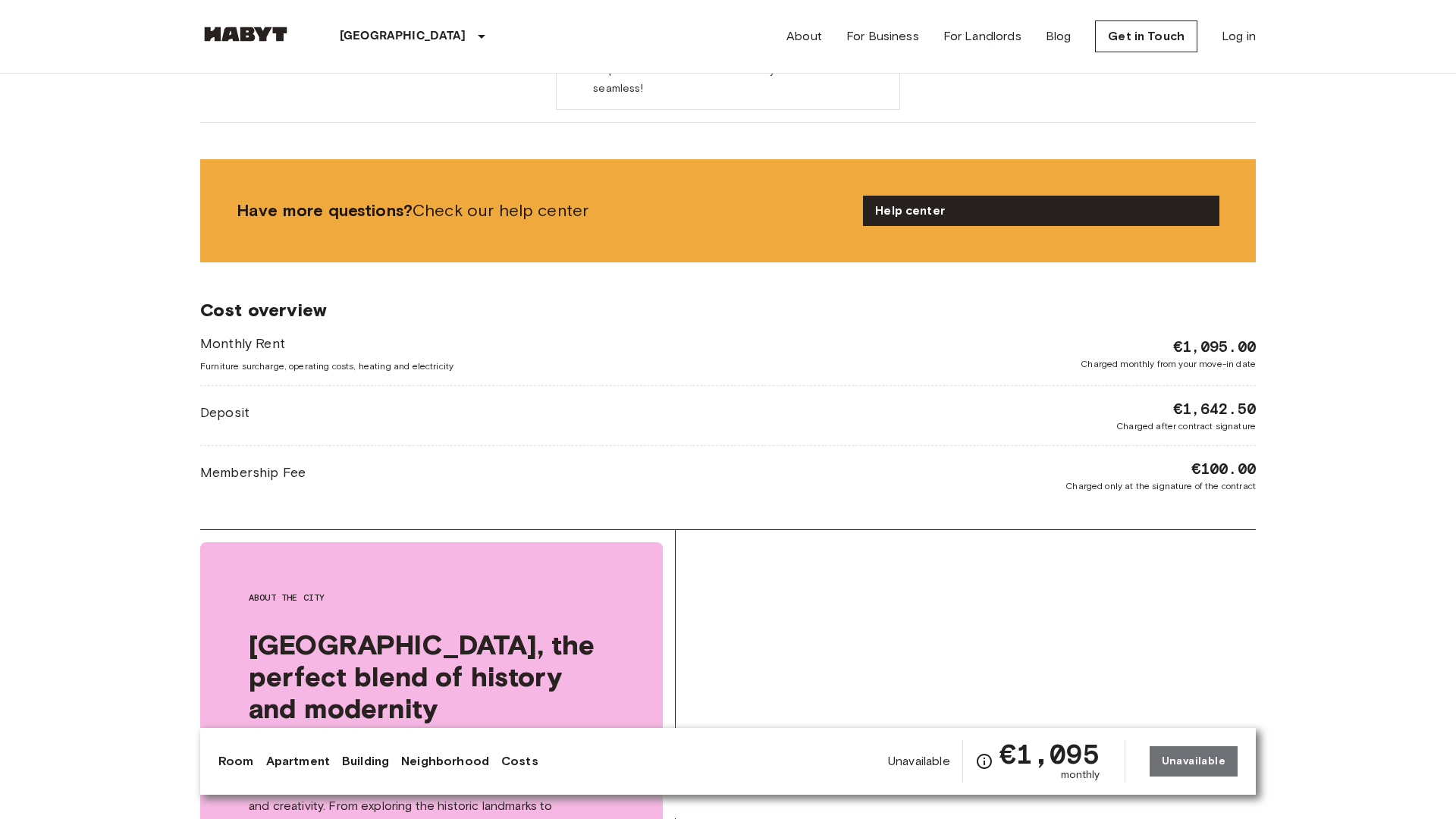
scroll to position [2927, 0]
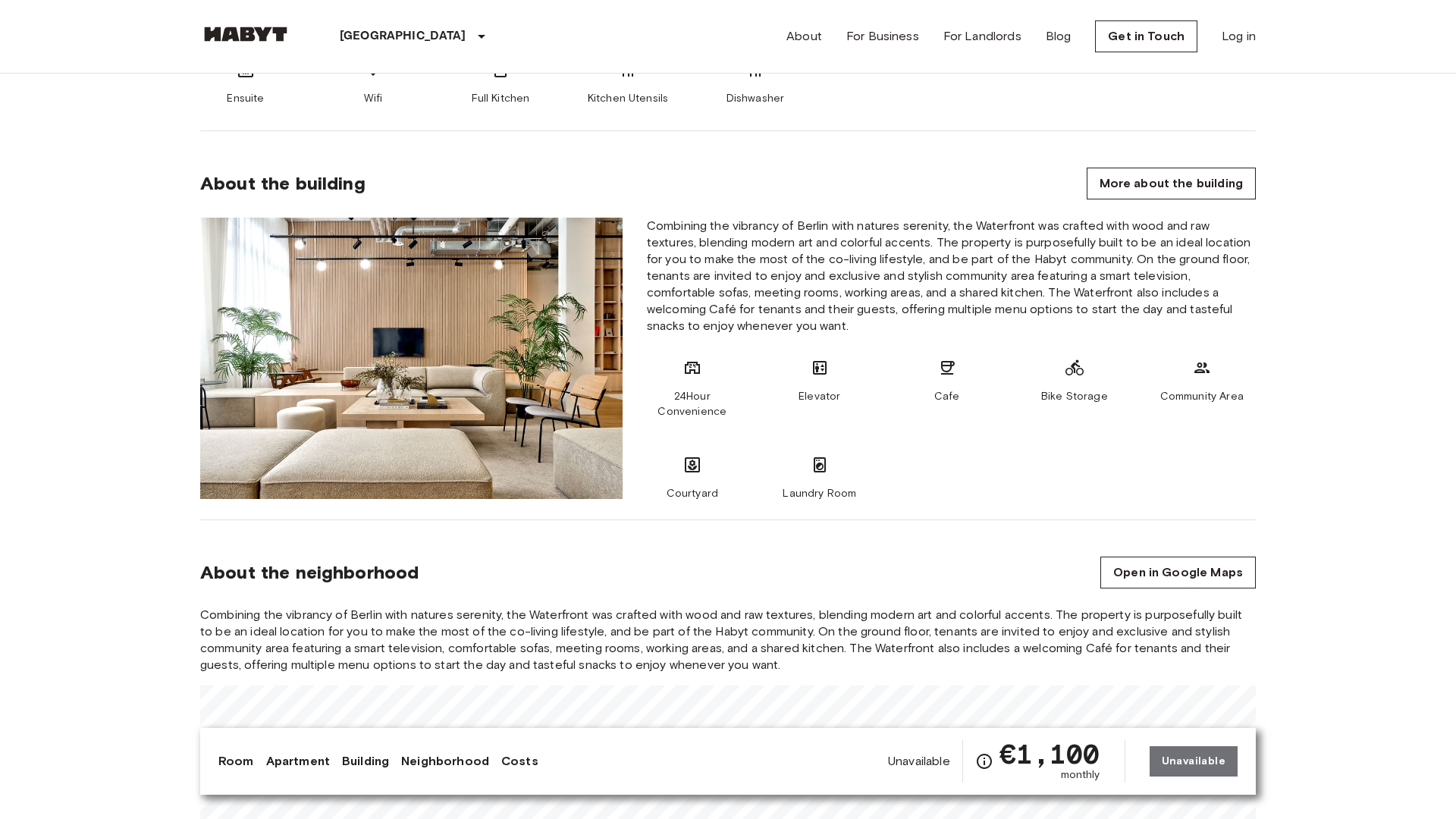
scroll to position [2214, 0]
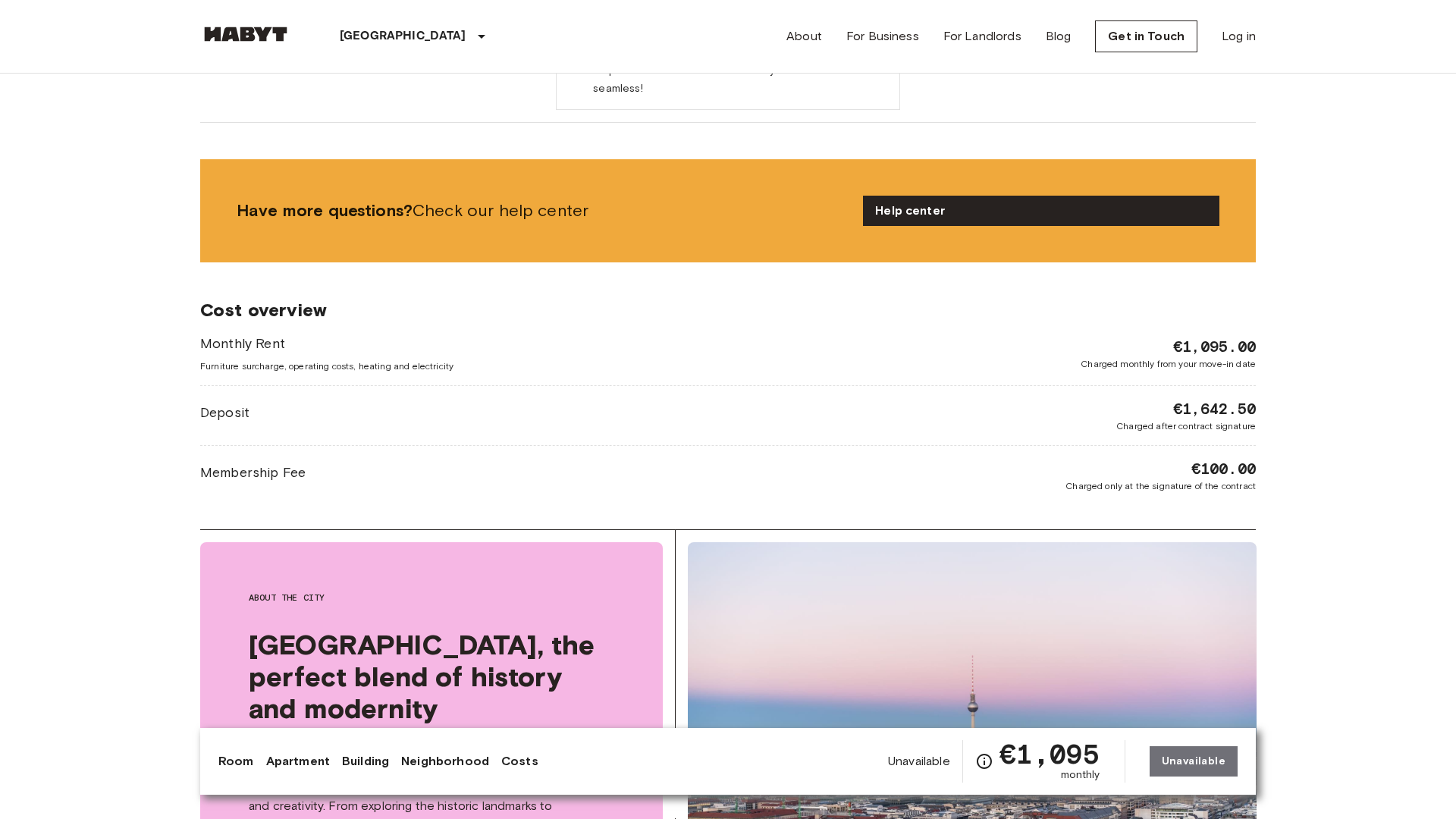
scroll to position [2927, 0]
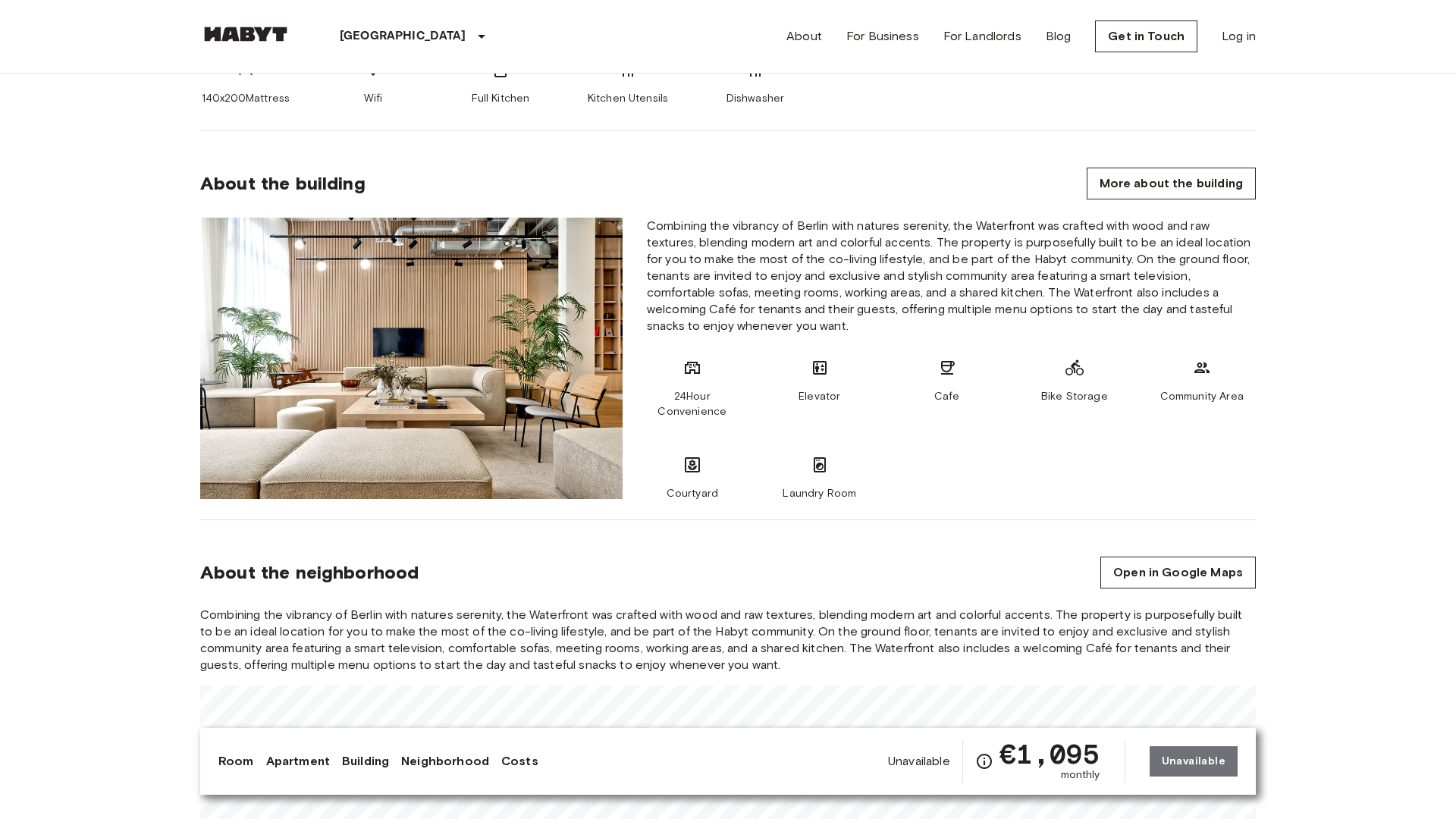
scroll to position [2214, 0]
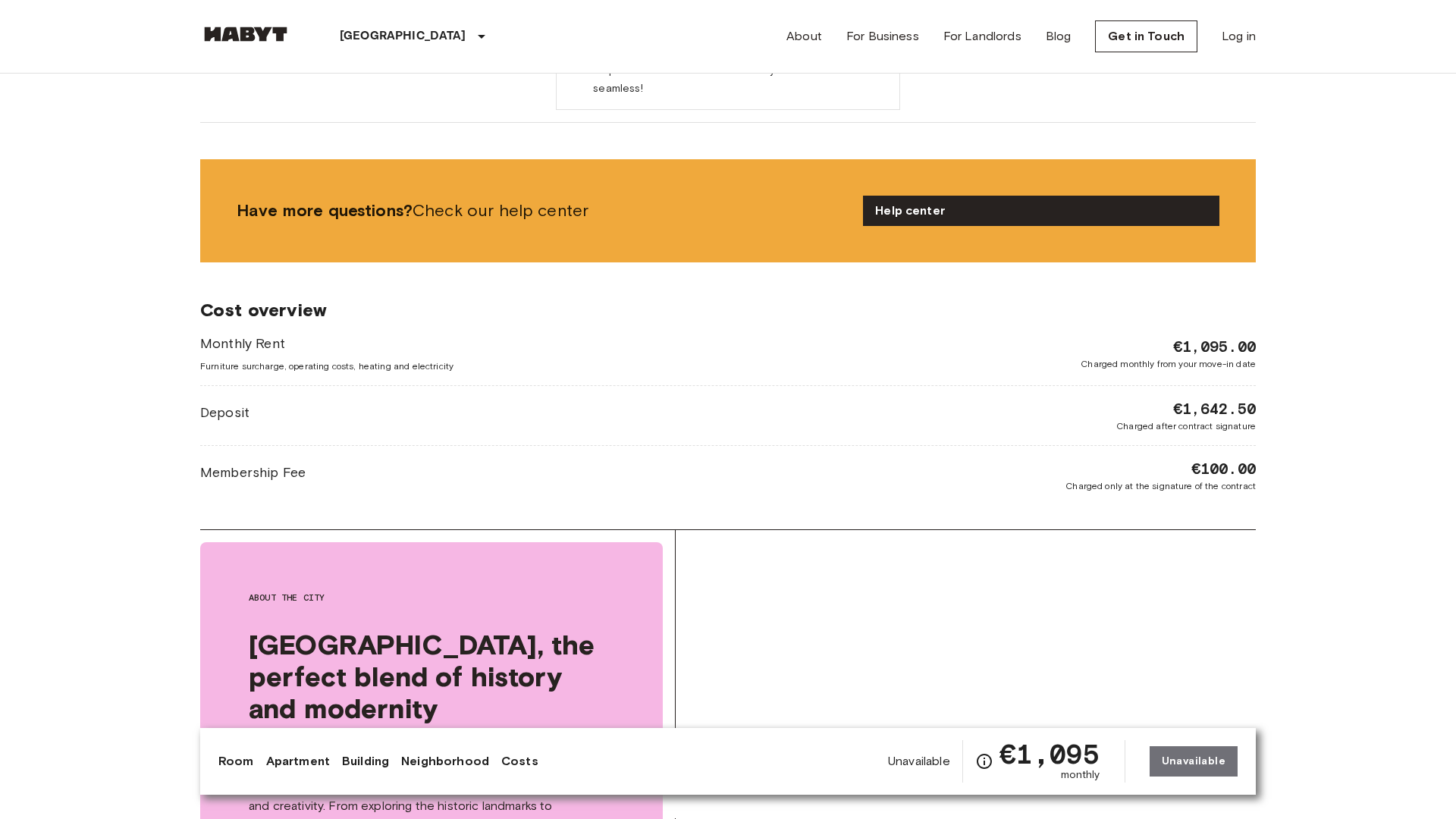
scroll to position [2927, 0]
